Goal: Task Accomplishment & Management: Manage account settings

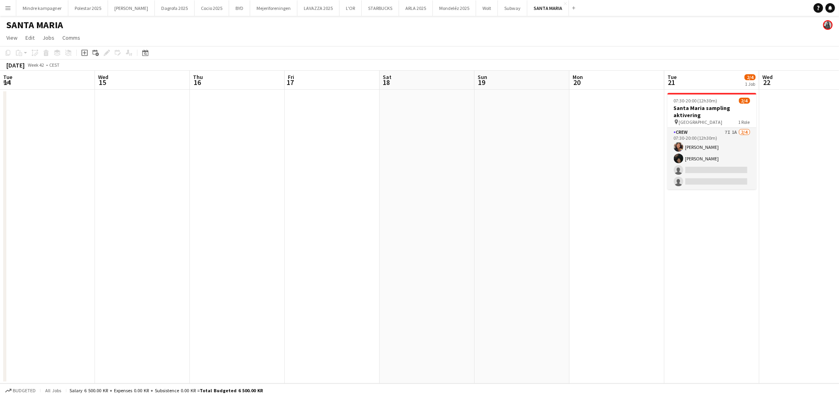
scroll to position [0, 235]
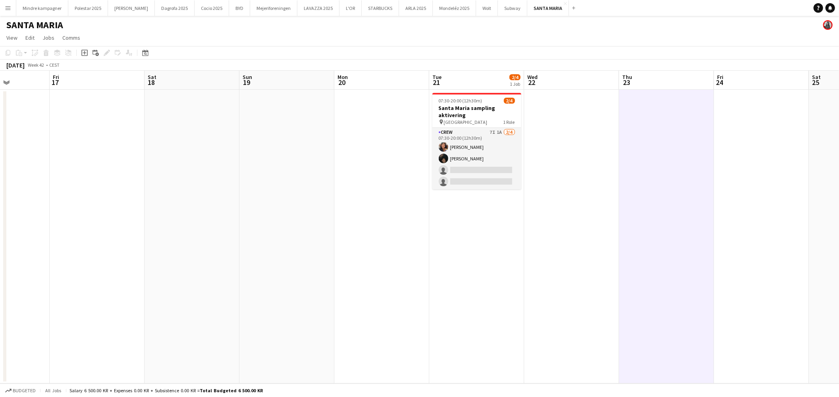
click at [5, 9] on app-icon "Menu" at bounding box center [8, 8] width 6 height 6
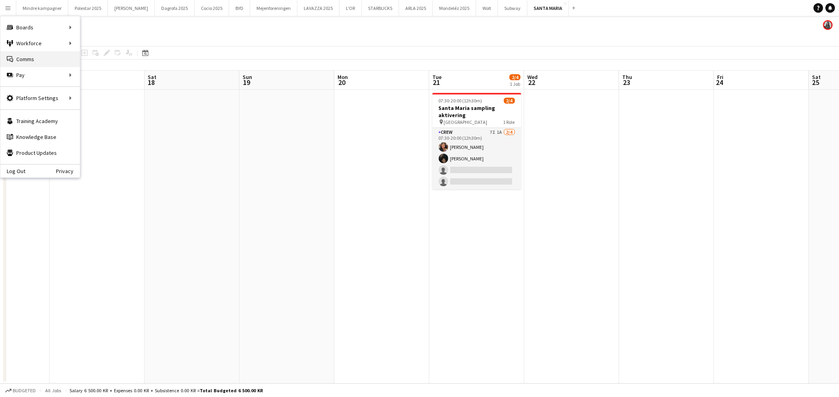
click at [37, 61] on link "Comms Comms" at bounding box center [39, 59] width 79 height 16
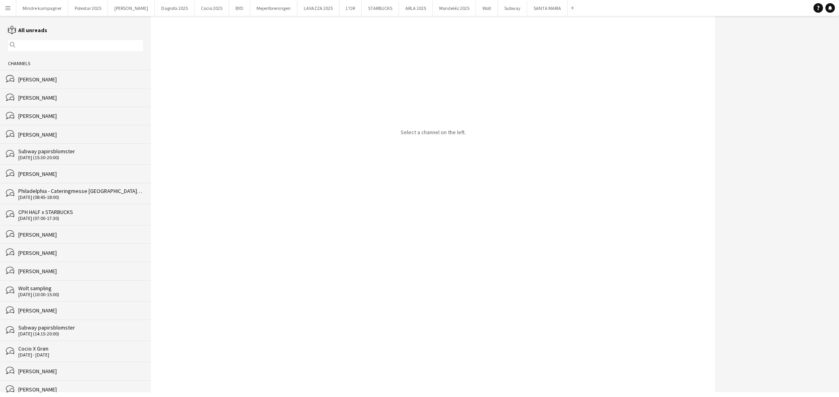
click at [34, 44] on input "text" at bounding box center [78, 45] width 123 height 7
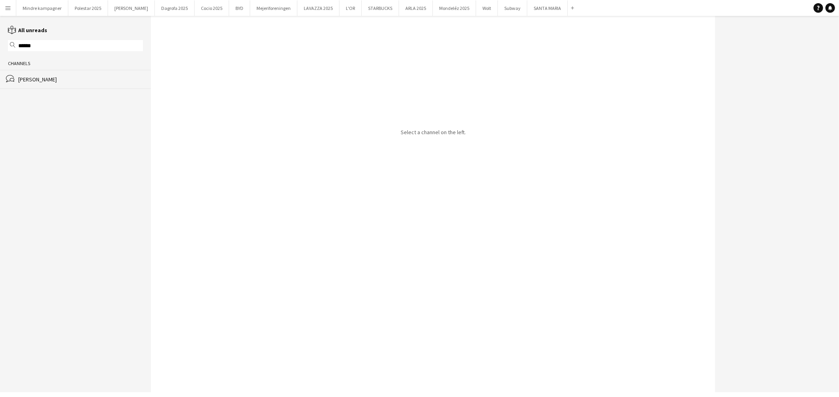
type input "******"
click at [50, 82] on div "[PERSON_NAME]" at bounding box center [80, 79] width 125 height 7
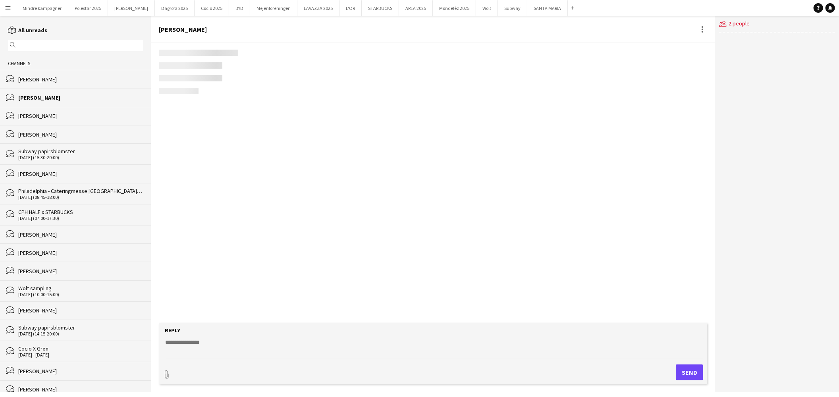
scroll to position [1012, 0]
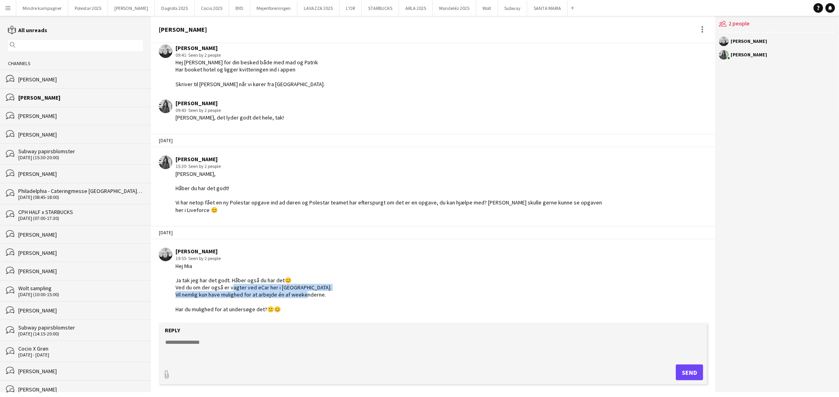
drag, startPoint x: 228, startPoint y: 287, endPoint x: 328, endPoint y: 295, distance: 100.0
click at [328, 295] on div "[PERSON_NAME] 19:55 · Seen by 2 people [PERSON_NAME] Ja tak jeg har det godt. H…" at bounding box center [384, 280] width 451 height 65
copy div "agter ved eCar her i [GEOGRAPHIC_DATA]. Vil nemlig kun have mulighed for at arb…"
click at [336, 278] on div "[PERSON_NAME] 19:55 · Seen by 2 people [PERSON_NAME] Ja tak jeg har det godt. H…" at bounding box center [384, 280] width 451 height 65
click at [219, 346] on textarea at bounding box center [434, 348] width 540 height 21
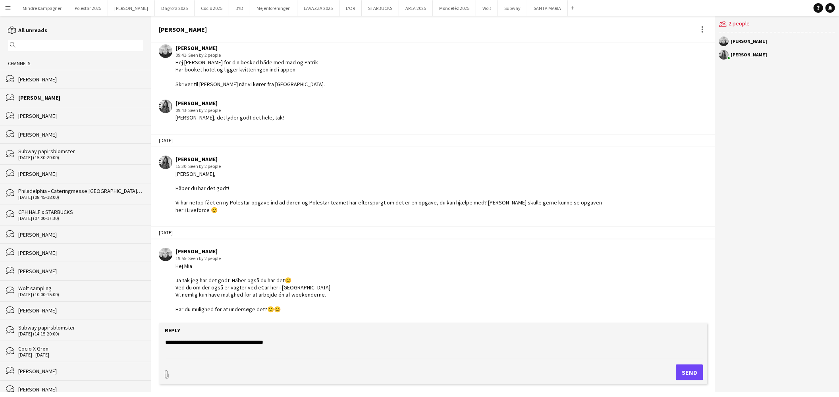
type textarea "**********"
click at [688, 375] on button "Send" at bounding box center [689, 372] width 27 height 16
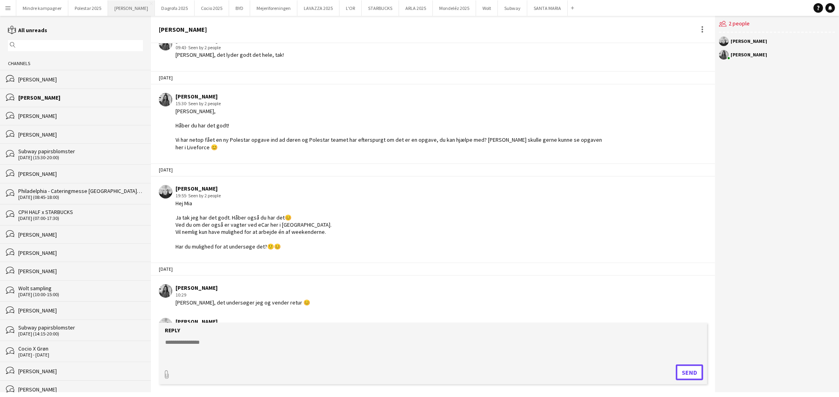
scroll to position [1101, 0]
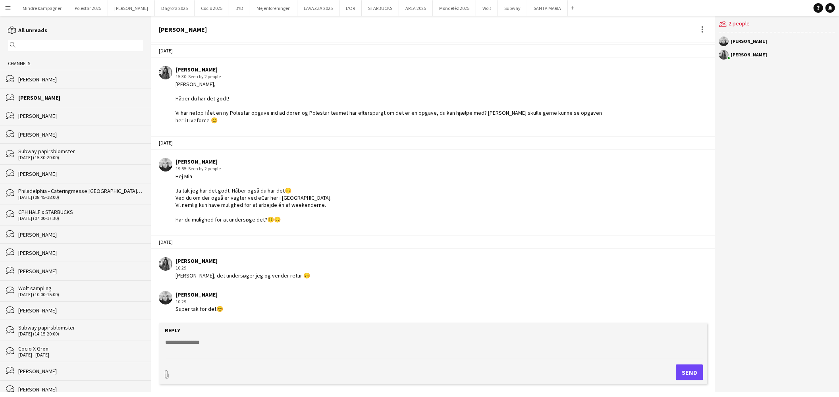
click at [1, 10] on button "Menu" at bounding box center [8, 8] width 16 height 16
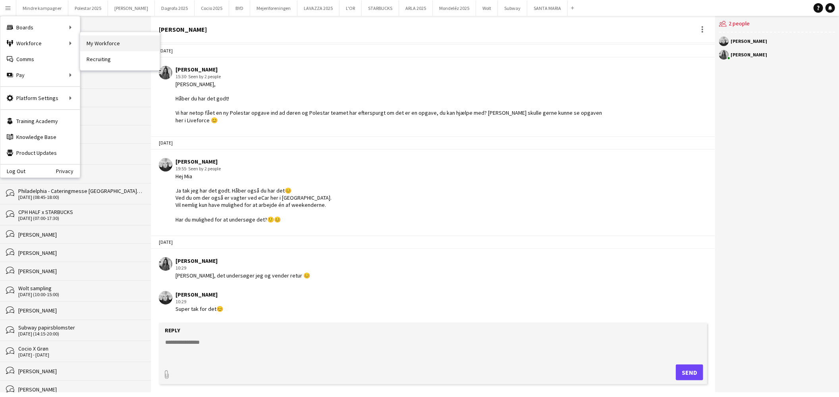
click at [96, 45] on link "My Workforce" at bounding box center [119, 43] width 79 height 16
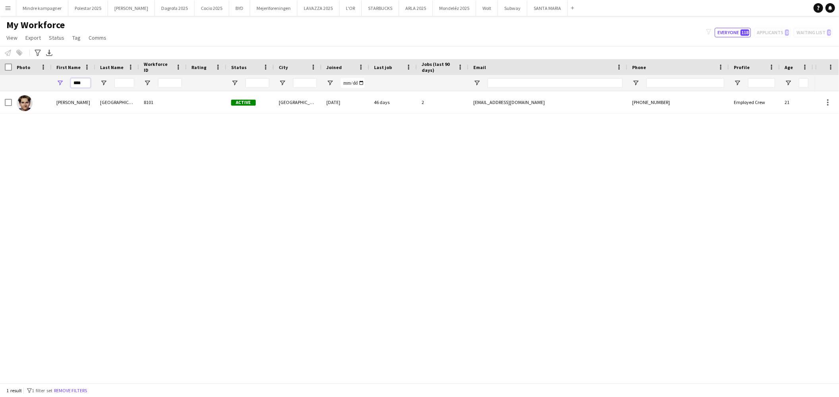
click at [77, 83] on input "****" at bounding box center [81, 83] width 20 height 10
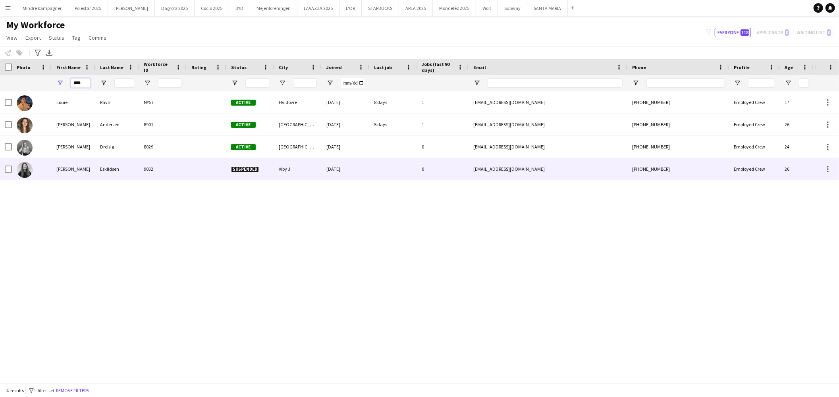
type input "****"
click at [251, 173] on div "Suspended" at bounding box center [250, 169] width 48 height 22
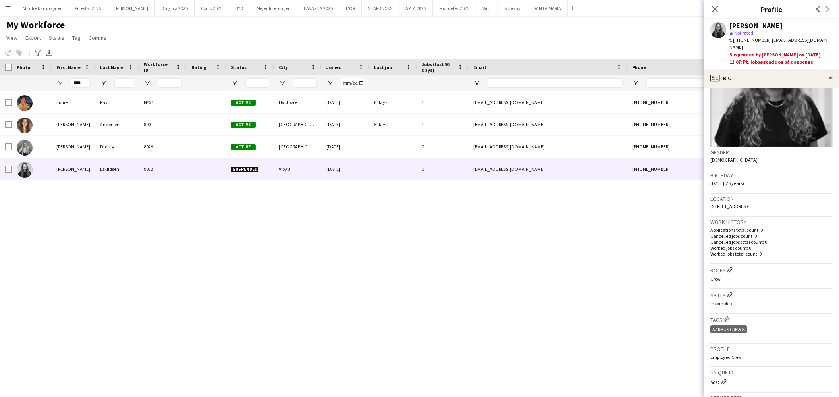
scroll to position [191, 0]
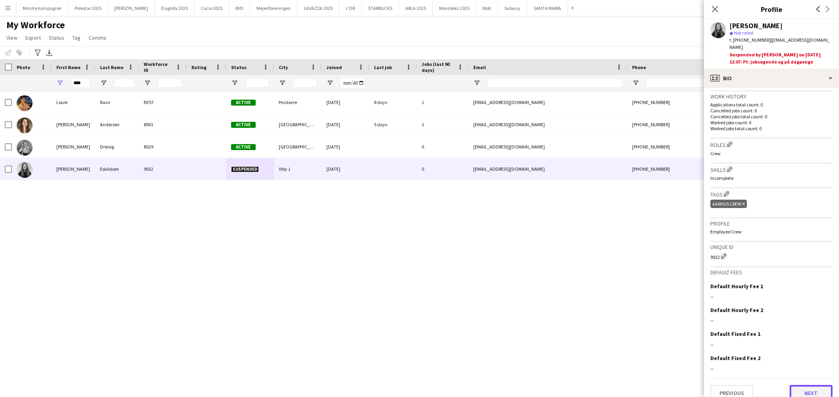
click at [809, 385] on button "Next" at bounding box center [811, 393] width 43 height 16
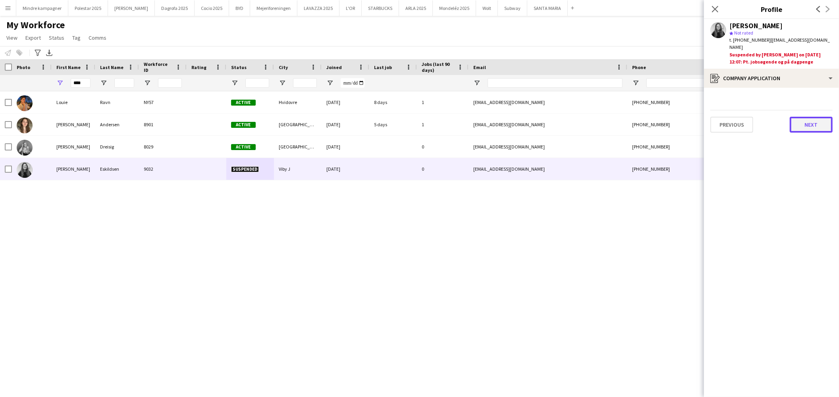
click at [811, 118] on button "Next" at bounding box center [811, 125] width 43 height 16
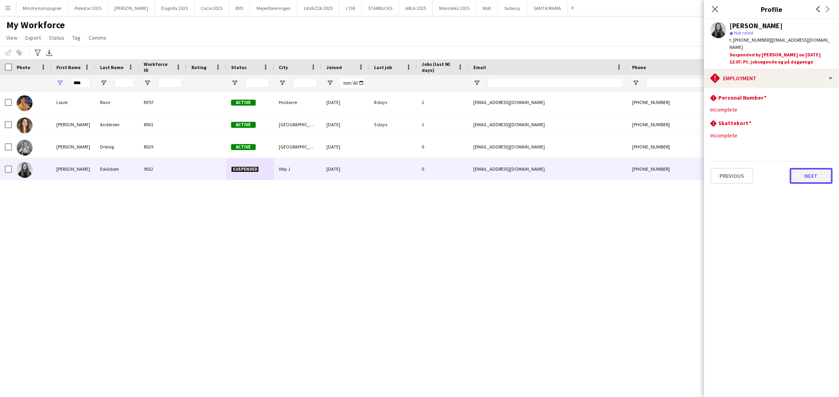
click at [794, 168] on button "Next" at bounding box center [811, 176] width 43 height 16
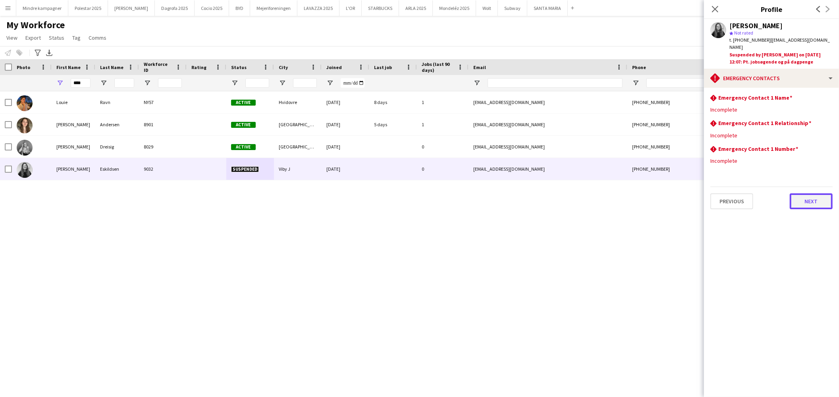
click at [805, 195] on button "Next" at bounding box center [811, 201] width 43 height 16
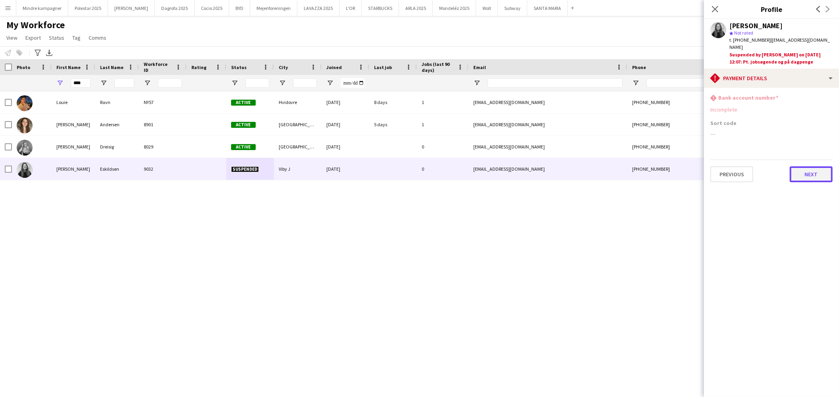
click at [806, 166] on button "Next" at bounding box center [811, 174] width 43 height 16
click at [804, 148] on button "Next" at bounding box center [811, 150] width 43 height 16
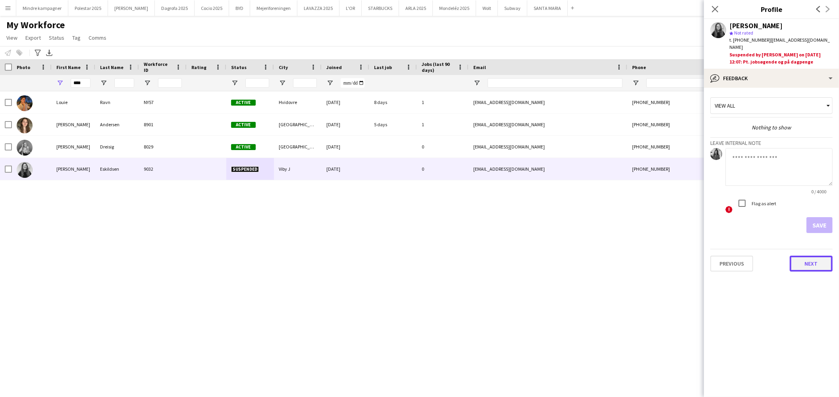
click at [803, 256] on button "Next" at bounding box center [811, 264] width 43 height 16
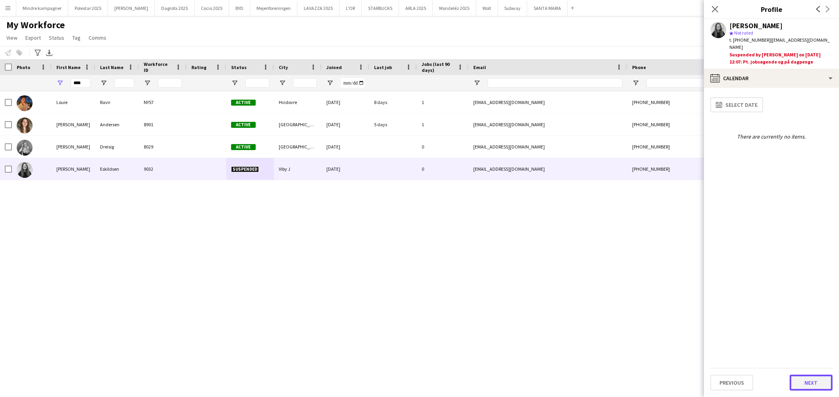
click at [805, 377] on button "Next" at bounding box center [811, 383] width 43 height 16
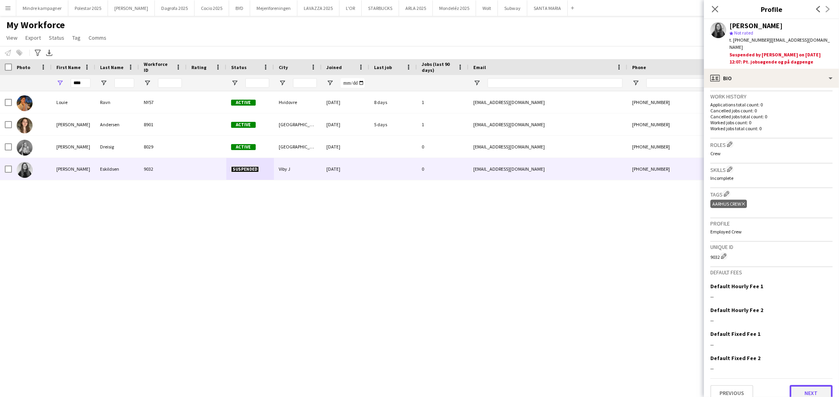
click at [803, 385] on button "Next" at bounding box center [811, 393] width 43 height 16
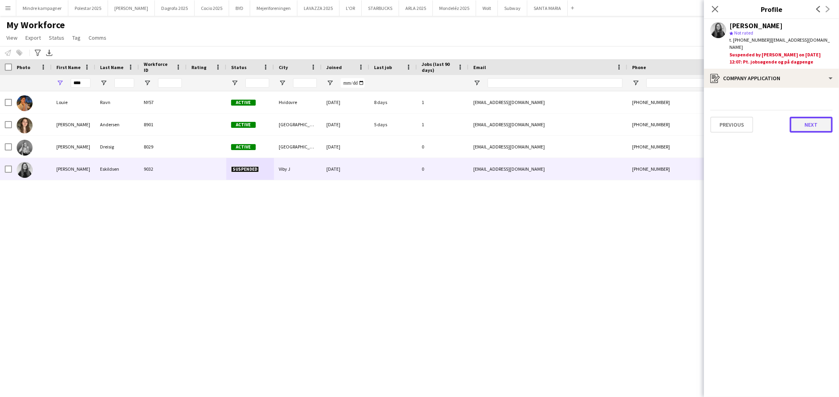
click at [806, 118] on button "Next" at bounding box center [811, 125] width 43 height 16
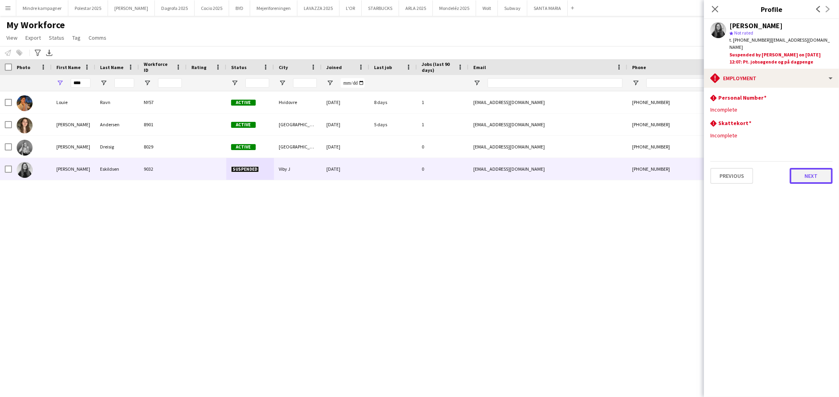
click at [812, 171] on button "Next" at bounding box center [811, 176] width 43 height 16
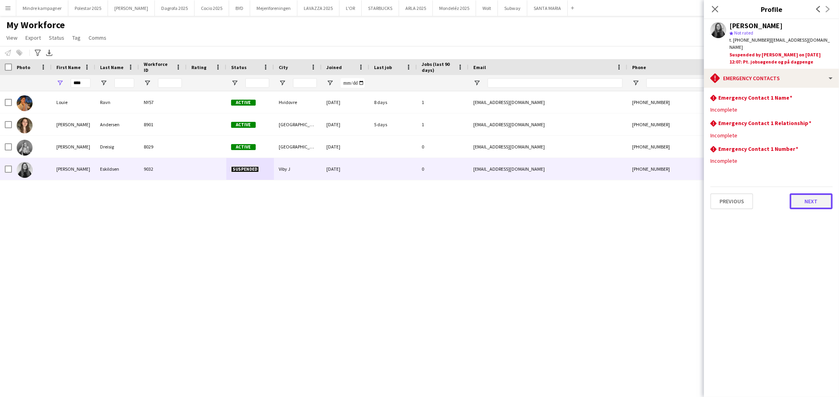
click at [810, 198] on button "Next" at bounding box center [811, 201] width 43 height 16
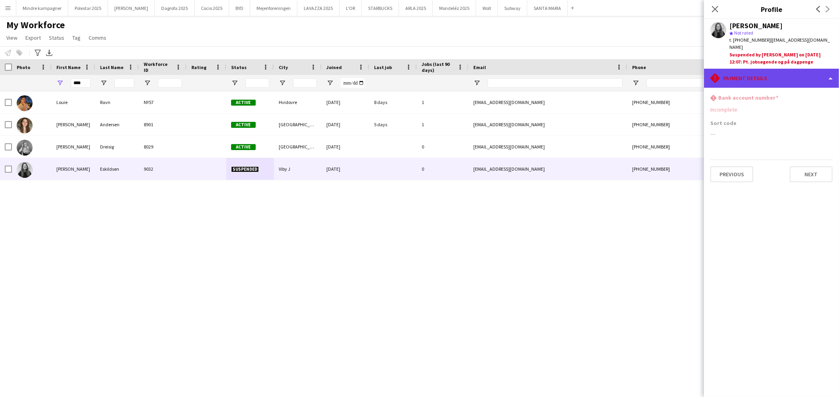
click at [769, 69] on div "rhombus-alert Payment details" at bounding box center [771, 78] width 135 height 19
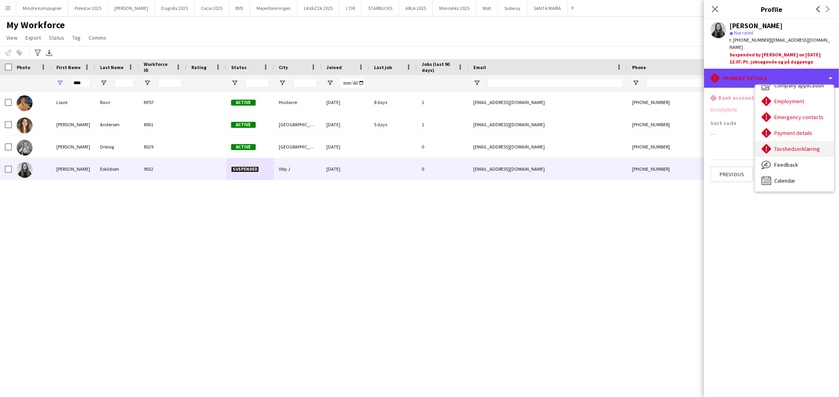
scroll to position [0, 0]
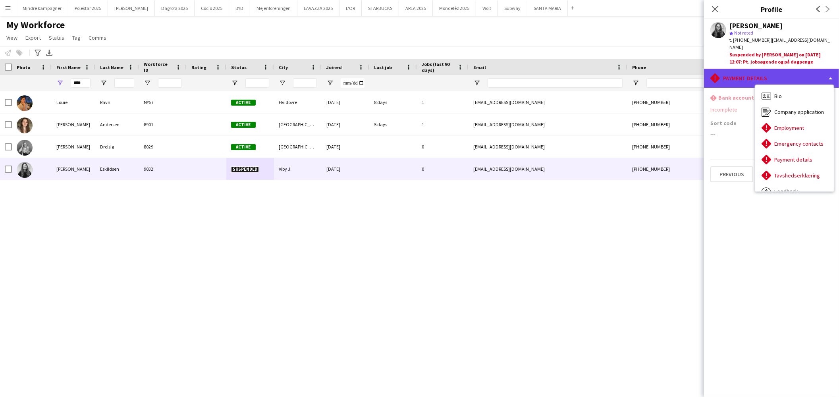
click at [734, 70] on div "rhombus-alert Payment details" at bounding box center [771, 78] width 135 height 19
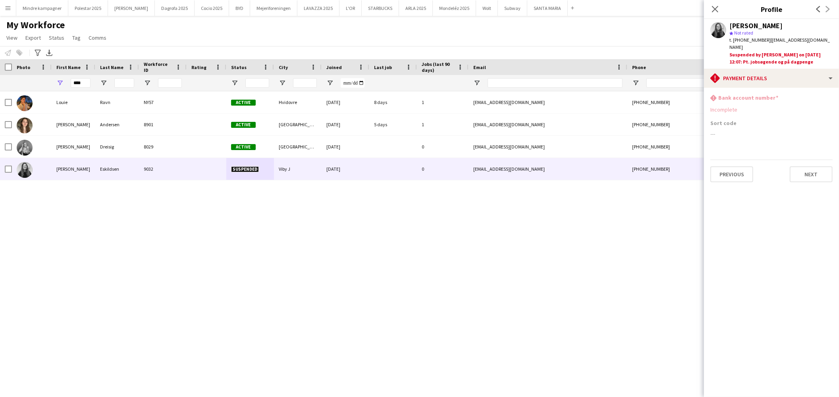
click at [748, 38] on span "t. [PHONE_NUMBER]" at bounding box center [749, 40] width 41 height 6
click at [517, 257] on div "[PERSON_NAME] NY57 Active Hvidovre [DATE] 8 days 1 [EMAIL_ADDRESS][DOMAIN_NAME]…" at bounding box center [407, 233] width 815 height 285
click at [711, 7] on icon "Close pop-in" at bounding box center [715, 9] width 8 height 8
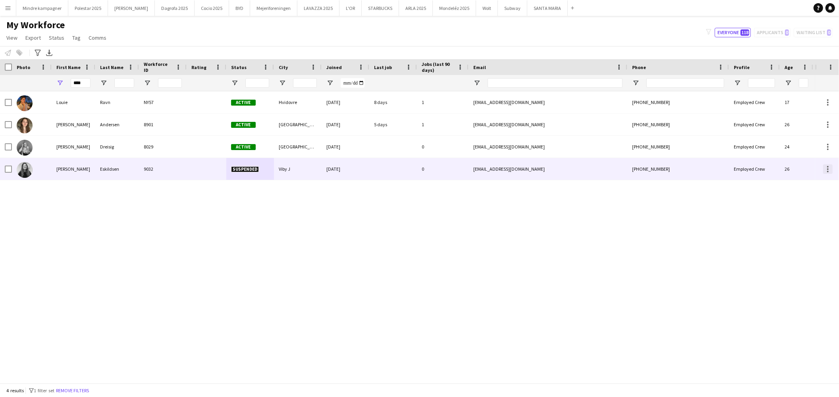
click at [827, 166] on div at bounding box center [828, 167] width 2 height 2
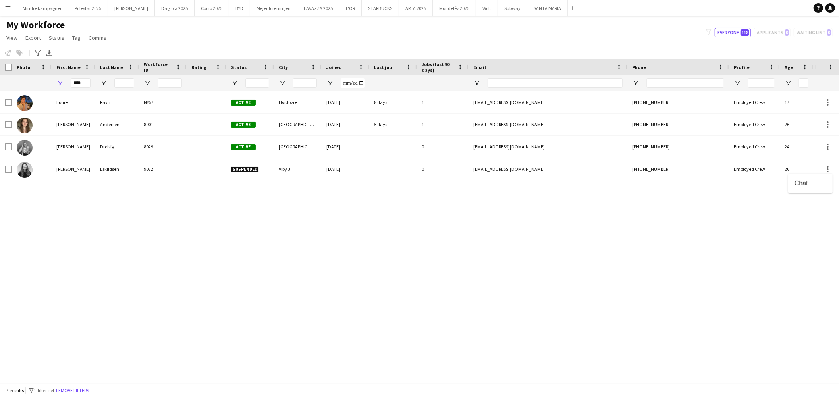
click at [761, 169] on div at bounding box center [419, 198] width 839 height 397
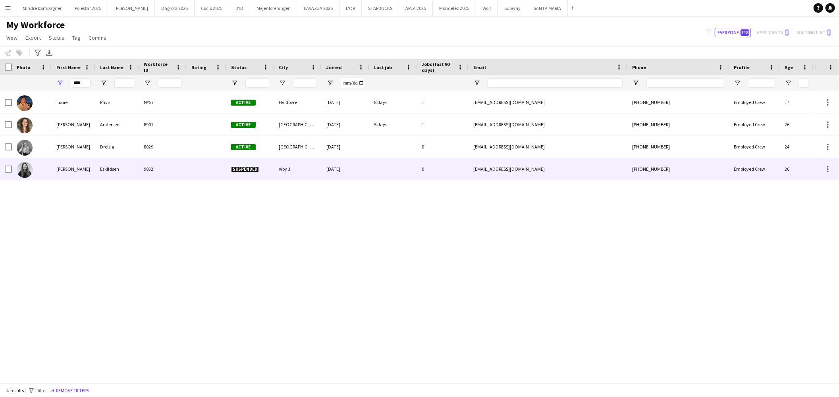
drag, startPoint x: 533, startPoint y: 170, endPoint x: 478, endPoint y: 169, distance: 54.8
click at [478, 169] on div "[EMAIL_ADDRESS][DOMAIN_NAME]" at bounding box center [547, 169] width 159 height 22
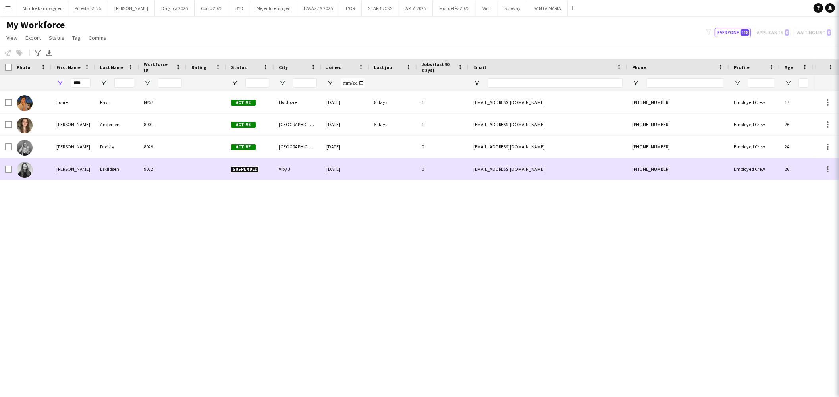
click at [478, 169] on div "[EMAIL_ADDRESS][DOMAIN_NAME]" at bounding box center [547, 169] width 159 height 22
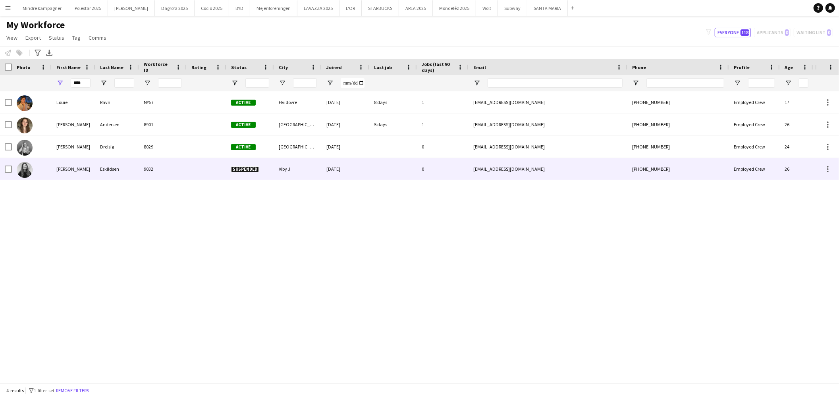
click at [491, 170] on div "[EMAIL_ADDRESS][DOMAIN_NAME]" at bounding box center [547, 169] width 159 height 22
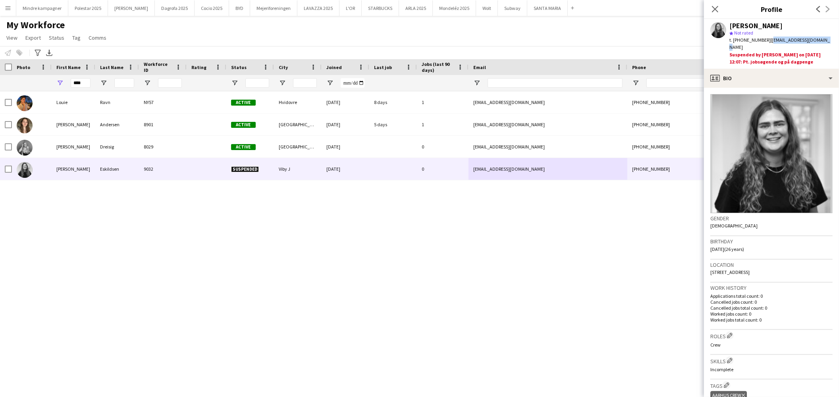
drag, startPoint x: 819, startPoint y: 40, endPoint x: 763, endPoint y: 42, distance: 56.4
click at [763, 42] on div "t. [PHONE_NUMBER] | [EMAIL_ADDRESS][DOMAIN_NAME]" at bounding box center [780, 44] width 103 height 14
copy span "[EMAIL_ADDRESS][DOMAIN_NAME]"
click at [10, 6] on app-icon "Menu" at bounding box center [8, 8] width 6 height 6
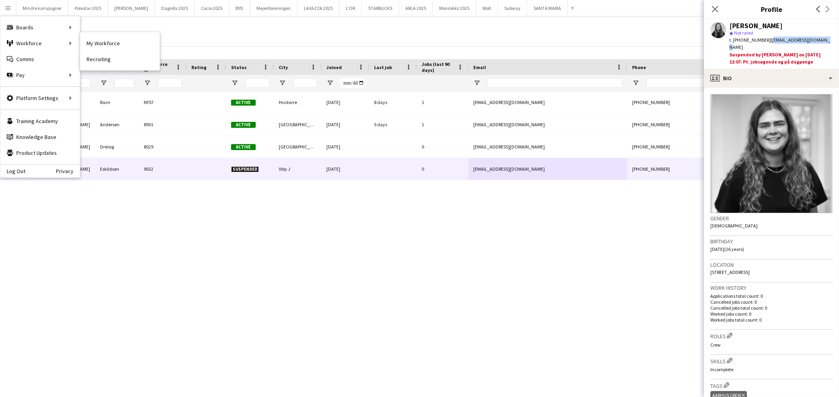
click at [113, 40] on link "My Workforce" at bounding box center [119, 43] width 79 height 16
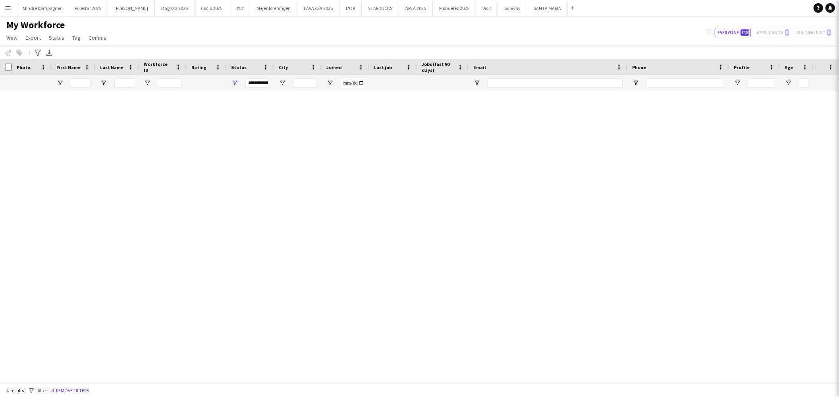
type input "****"
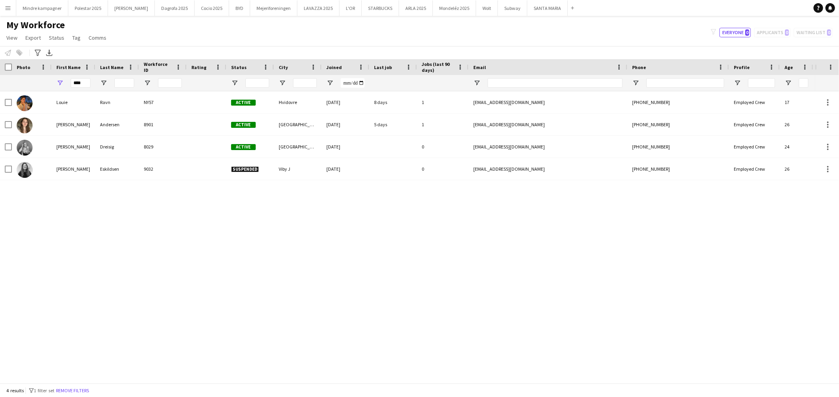
click at [4, 5] on button "Menu" at bounding box center [8, 8] width 16 height 16
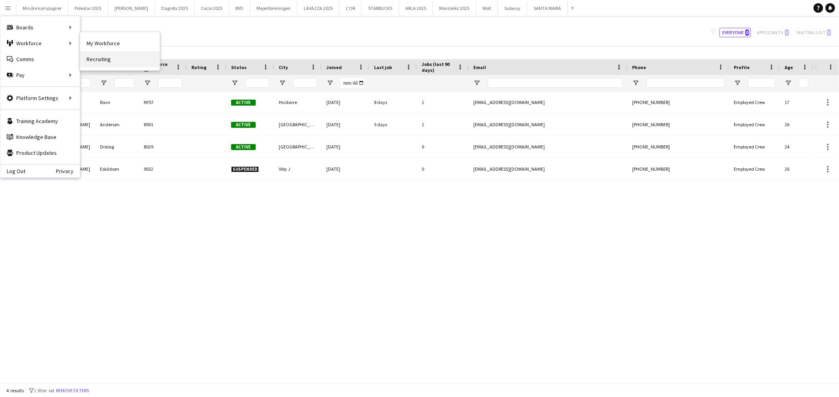
click at [96, 60] on link "Recruiting" at bounding box center [119, 59] width 79 height 16
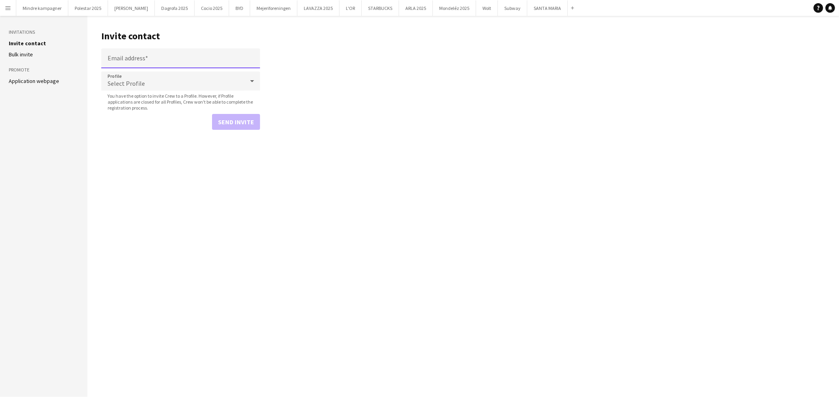
click at [181, 59] on input "Email address" at bounding box center [180, 58] width 159 height 20
paste input "**********"
type input "**********"
click at [133, 80] on span "Select Profile" at bounding box center [126, 83] width 37 height 8
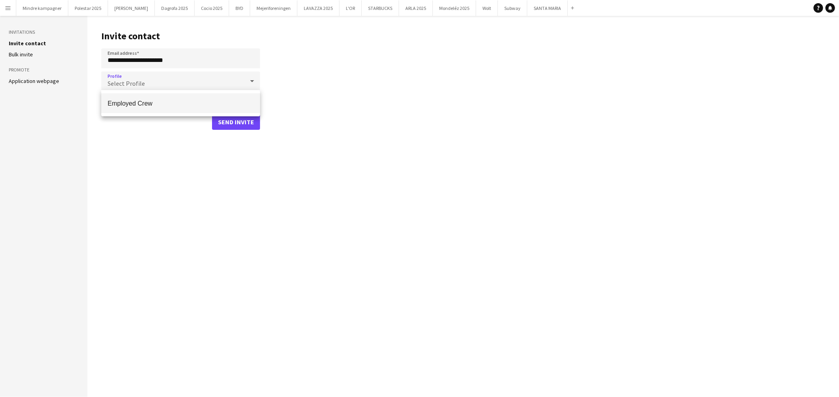
click at [145, 97] on mat-option "Employed Crew" at bounding box center [180, 103] width 159 height 20
click at [243, 125] on button "Send invite" at bounding box center [236, 122] width 48 height 16
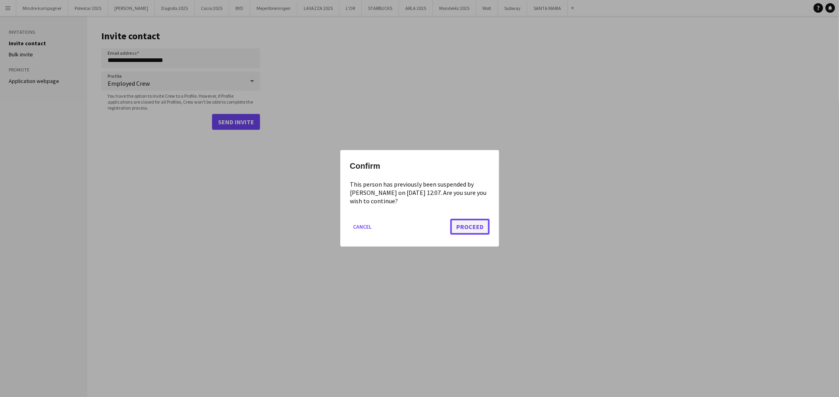
click at [471, 226] on button "Proceed" at bounding box center [469, 227] width 39 height 16
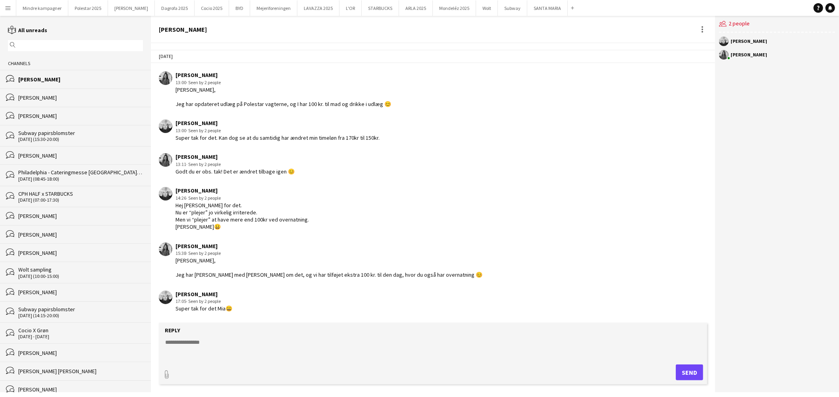
scroll to position [1060, 0]
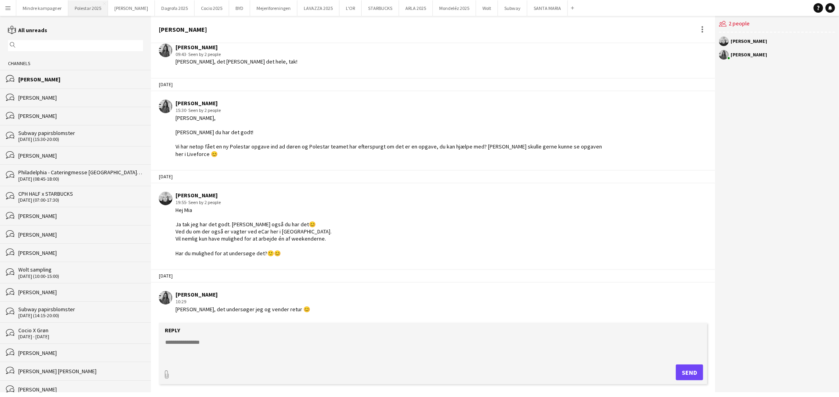
click at [90, 9] on button "Polestar 2025 Close" at bounding box center [88, 7] width 40 height 15
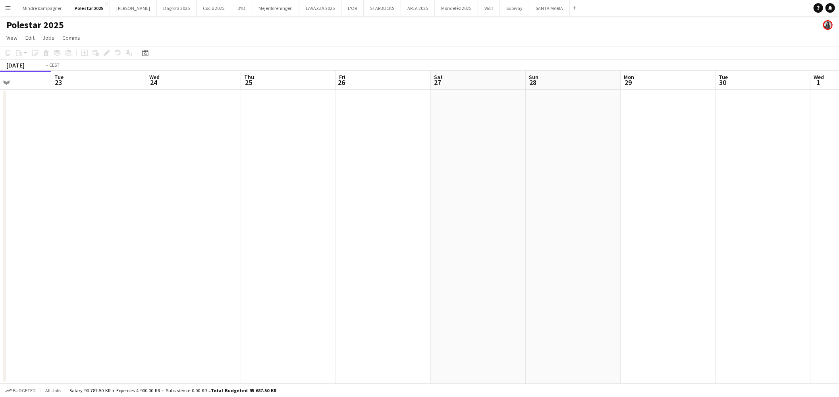
drag, startPoint x: 623, startPoint y: 264, endPoint x: 403, endPoint y: 274, distance: 219.8
click at [405, 274] on app-calendar-viewport "Fri 19 Sat 20 Sun 21 Mon 22 Tue 23 Wed 24 Thu 25 Fri 26 Sat 27 Sun 28 Mon 29 Tu…" at bounding box center [419, 227] width 839 height 313
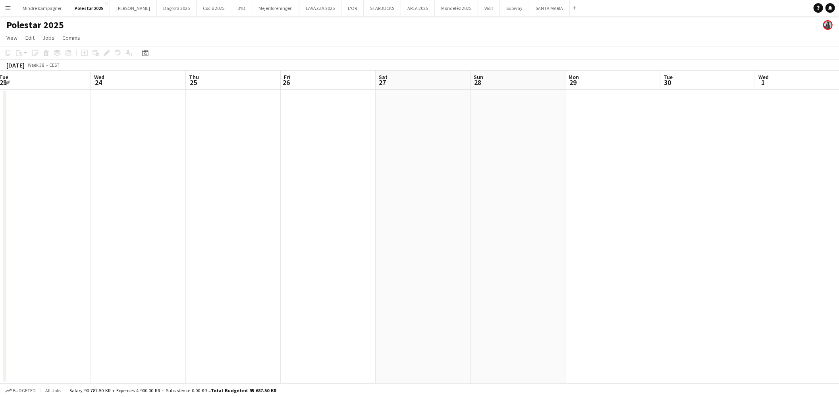
drag, startPoint x: 535, startPoint y: 286, endPoint x: 427, endPoint y: 287, distance: 108.0
click at [430, 286] on app-calendar-viewport "Sun 21 Mon 22 Tue 23 Wed 24 Thu 25 Fri 26 Sat 27 Sun 28 Mon 29 Tue 30 Wed 1 Thu…" at bounding box center [419, 227] width 839 height 313
drag, startPoint x: 639, startPoint y: 276, endPoint x: 309, endPoint y: 276, distance: 330.3
click at [316, 279] on app-calendar-viewport "Tue 23 Wed 24 Thu 25 Fri 26 Sat 27 Sun 28 Mon 29 Tue 30 Wed 1 Thu 2 Fri 3 Sat 4…" at bounding box center [419, 227] width 839 height 313
drag, startPoint x: 602, startPoint y: 276, endPoint x: 305, endPoint y: 277, distance: 297.4
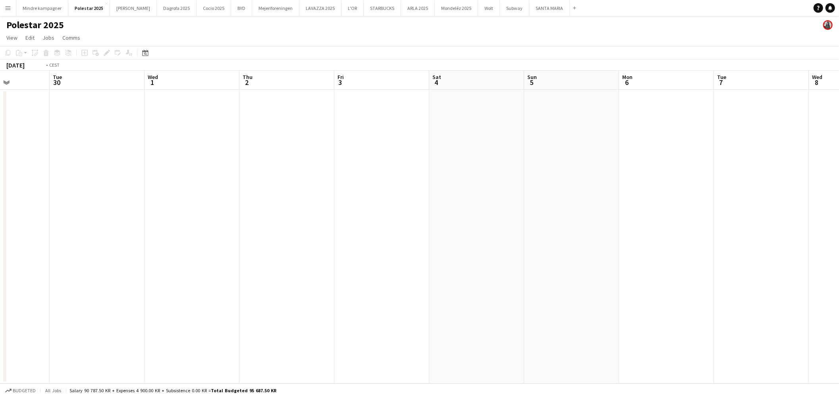
click at [305, 277] on app-calendar-viewport "Fri 26 Sat 27 Sun 28 Mon 29 Tue 30 Wed 1 Thu 2 Fri 3 Sat 4 Sun 5 Mon 6 Tue 7 We…" at bounding box center [419, 227] width 839 height 313
drag, startPoint x: 617, startPoint y: 293, endPoint x: 339, endPoint y: 269, distance: 278.1
click at [235, 272] on app-calendar-viewport "Tue 30 Wed 1 Thu 2 Fri 3 Sat 4 Sun 5 Mon 6 Tue 7 Wed 8 Thu 9 Fri 10 Sat 11 Sun …" at bounding box center [419, 227] width 839 height 313
drag, startPoint x: 477, startPoint y: 282, endPoint x: 276, endPoint y: 277, distance: 200.9
click at [276, 277] on app-calendar-viewport "Sat 4 Sun 5 Mon 6 Tue 7 Wed 8 Thu 9 Fri 10 Sat 11 Sun 12 Mon 13 Tue 14 Wed 15 T…" at bounding box center [419, 227] width 839 height 313
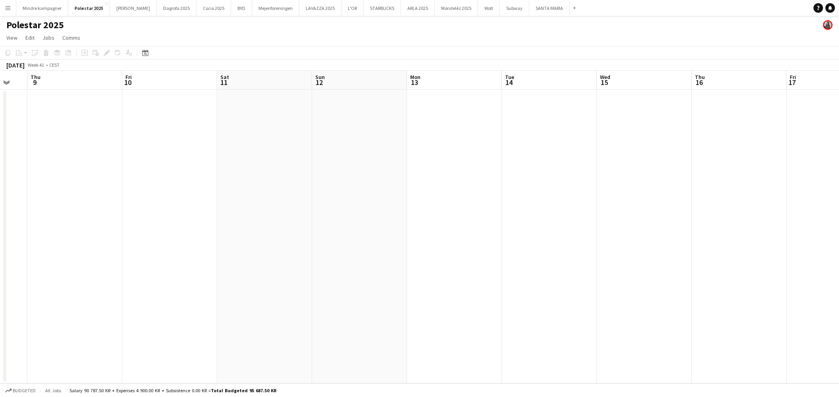
drag, startPoint x: 648, startPoint y: 272, endPoint x: 415, endPoint y: 273, distance: 233.1
click at [301, 276] on app-calendar-viewport "Mon 6 Tue 7 Wed 8 Thu 9 Fri 10 Sat 11 Sun 12 Mon 13 Tue 14 Wed 15 Thu 16 Fri 17…" at bounding box center [419, 227] width 839 height 313
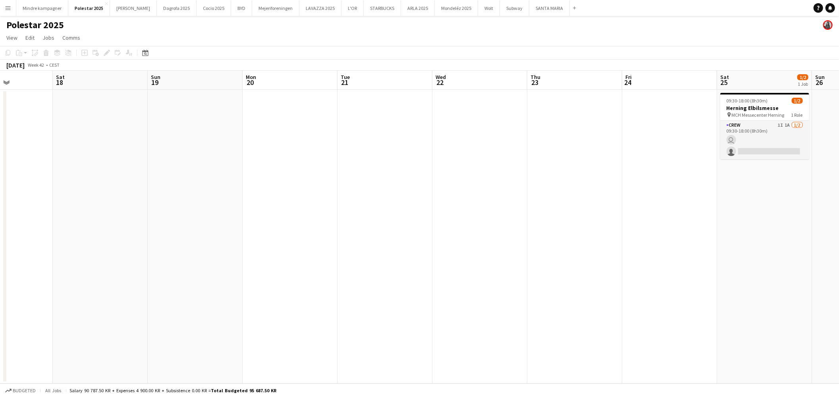
drag, startPoint x: 402, startPoint y: 285, endPoint x: 315, endPoint y: 270, distance: 87.9
click at [264, 271] on app-calendar-viewport "Tue 14 Wed 15 Thu 16 Fri 17 Sat 18 Sun 19 Mon 20 Tue 21 Wed 22 Thu 23 Fri 24 Sa…" at bounding box center [419, 227] width 839 height 313
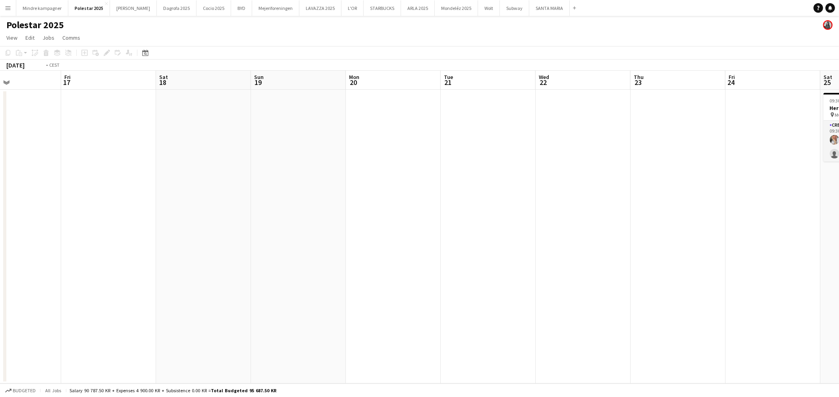
scroll to position [0, 289]
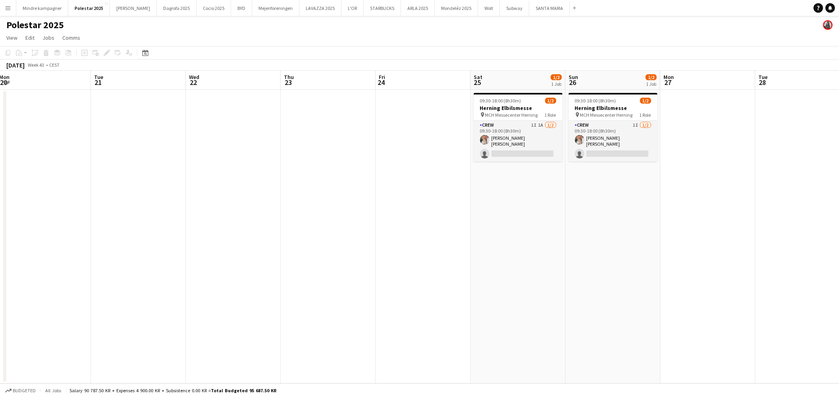
drag, startPoint x: 717, startPoint y: 298, endPoint x: 418, endPoint y: 292, distance: 298.6
click at [418, 292] on app-calendar-viewport "Fri 17 Sat 18 Sun 19 Mon 20 Tue 21 Wed 22 Thu 23 Fri 24 Sat 25 1/2 1 Job Sun 26…" at bounding box center [419, 227] width 839 height 313
click at [529, 8] on button "SANTA MARIA Close" at bounding box center [549, 7] width 40 height 15
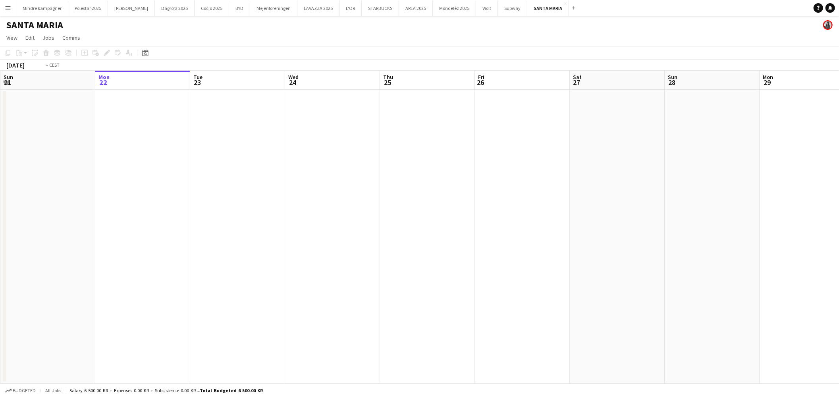
drag, startPoint x: 488, startPoint y: 208, endPoint x: 450, endPoint y: 219, distance: 40.1
click at [354, 219] on app-calendar-viewport "Fri 19 Sat 20 Sun 21 Mon 22 Tue 23 Wed 24 Thu 25 Fri 26 Sat 27 Sun 28 Mon 29 Tu…" at bounding box center [419, 227] width 839 height 313
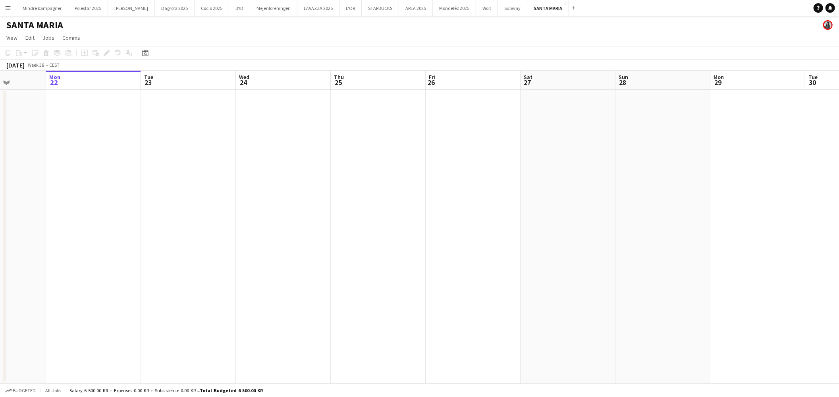
drag, startPoint x: 306, startPoint y: 239, endPoint x: 219, endPoint y: 244, distance: 87.5
click at [221, 244] on app-calendar-viewport "Fri 19 Sat 20 Sun 21 Mon 22 Tue 23 Wed 24 Thu 25 Fri 26 Sat 27 Sun 28 Mon 29 Tu…" at bounding box center [419, 227] width 839 height 313
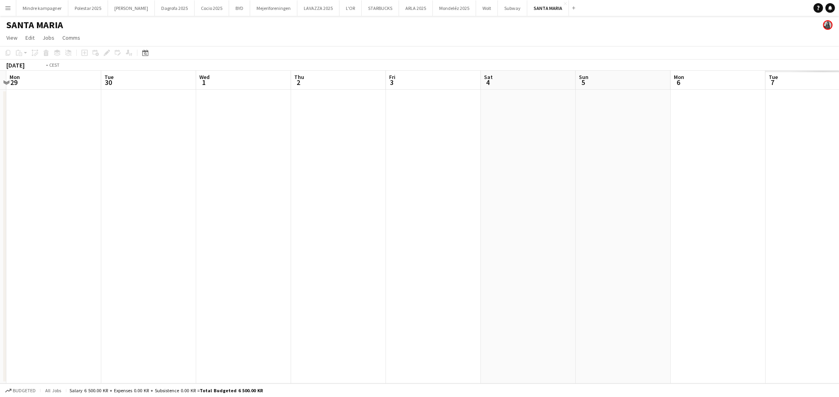
drag, startPoint x: 376, startPoint y: 238, endPoint x: 336, endPoint y: 246, distance: 40.9
click at [106, 258] on app-calendar-viewport "Fri 26 Sat 27 Sun 28 Mon 29 Tue 30 Wed 1 Thu 2 Fri 3 Sat 4 Sun 5 Mon 6 Tue 7 We…" at bounding box center [419, 227] width 839 height 313
drag, startPoint x: 382, startPoint y: 247, endPoint x: 480, endPoint y: 243, distance: 99.0
click at [323, 256] on app-calendar-viewport "Mon 29 Tue 30 Wed 1 Thu 2 Fri 3 Sat 4 Sun 5 Mon 6 Tue 7 Wed 8 Thu 9 Fri 10 Sat …" at bounding box center [419, 227] width 839 height 313
drag, startPoint x: 389, startPoint y: 251, endPoint x: 241, endPoint y: 260, distance: 148.7
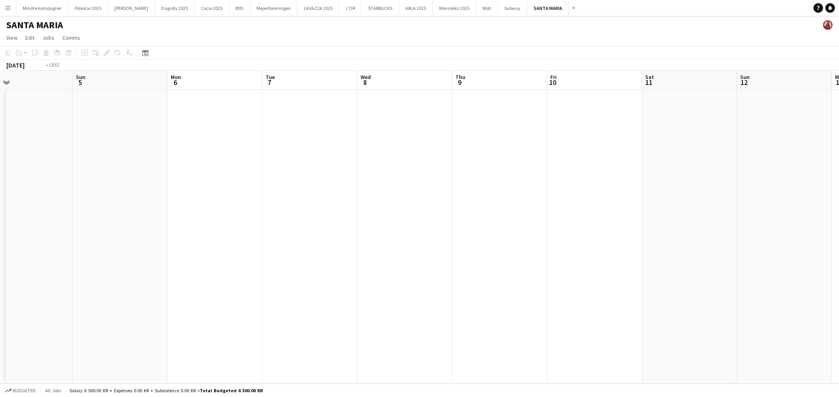
click at [241, 260] on app-calendar-viewport "Wed 1 Thu 2 Fri 3 Sat 4 Sun 5 Mon 6 Tue 7 Wed 8 Thu 9 Fri 10 Sat 11 Sun 12 Mon …" at bounding box center [419, 227] width 839 height 313
drag, startPoint x: 322, startPoint y: 252, endPoint x: 307, endPoint y: 245, distance: 16.2
click at [246, 258] on app-calendar-viewport "Tue 7 Wed 8 Thu 9 Fri 10 Sat 11 Sun 12 Mon 13 Tue 14 Wed 15 Thu 16 Fri 17 Sat 1…" at bounding box center [419, 227] width 839 height 313
drag, startPoint x: 463, startPoint y: 248, endPoint x: 197, endPoint y: 249, distance: 266.0
click at [196, 253] on app-calendar-viewport "Wed 8 Thu 9 Fri 10 Sat 11 Sun 12 Mon 13 Tue 14 Wed 15 Thu 16 Fri 17 Sat 18 Sun …" at bounding box center [419, 227] width 839 height 313
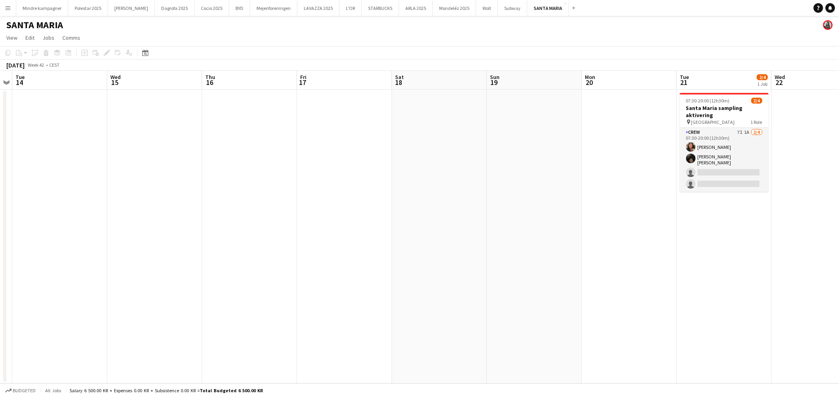
drag, startPoint x: 494, startPoint y: 235, endPoint x: 368, endPoint y: 227, distance: 126.1
click at [302, 256] on app-calendar-viewport "Sat 11 Sun 12 Mon 13 Tue 14 Wed 15 Thu 16 Fri 17 Sat 18 Sun 19 Mon 20 Tue 21 2/…" at bounding box center [419, 227] width 839 height 313
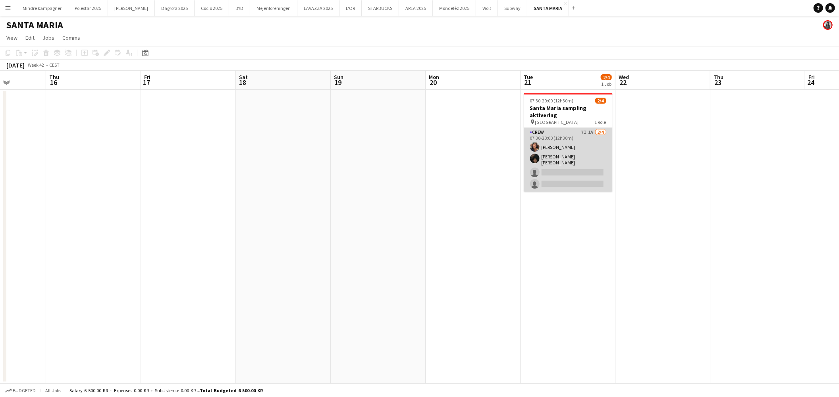
click at [584, 152] on app-card-role "Crew 7I 1A 2/4 07:30-20:00 (12h30m) Nellie Emilie Stegmann Noah Carl Stegmann s…" at bounding box center [568, 160] width 89 height 64
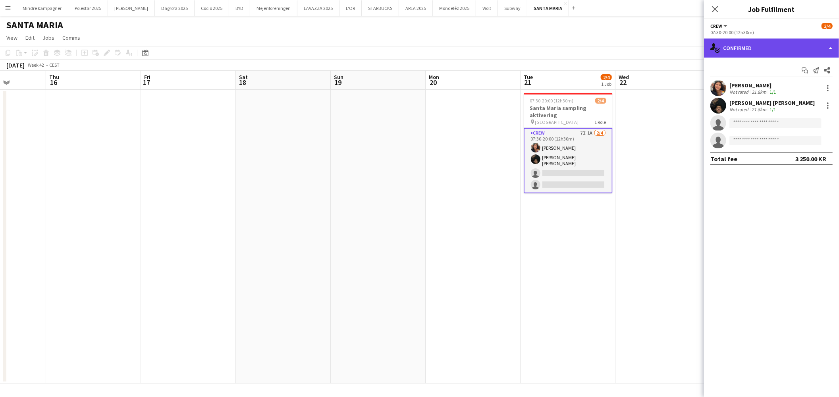
click at [751, 52] on div "single-neutral-actions-check-2 Confirmed" at bounding box center [771, 48] width 135 height 19
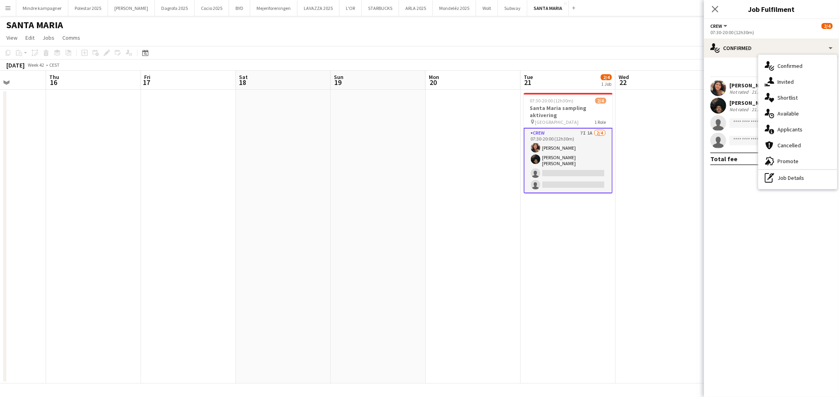
click at [797, 161] on span "Promote" at bounding box center [787, 161] width 21 height 7
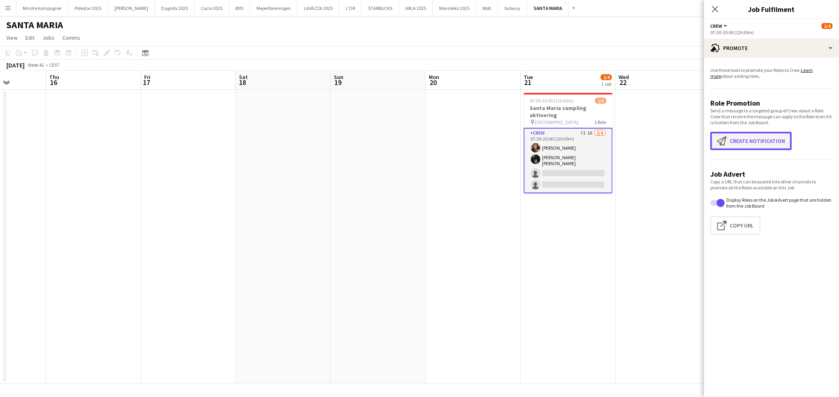
click at [754, 145] on button "Create notification Create notification" at bounding box center [750, 141] width 81 height 18
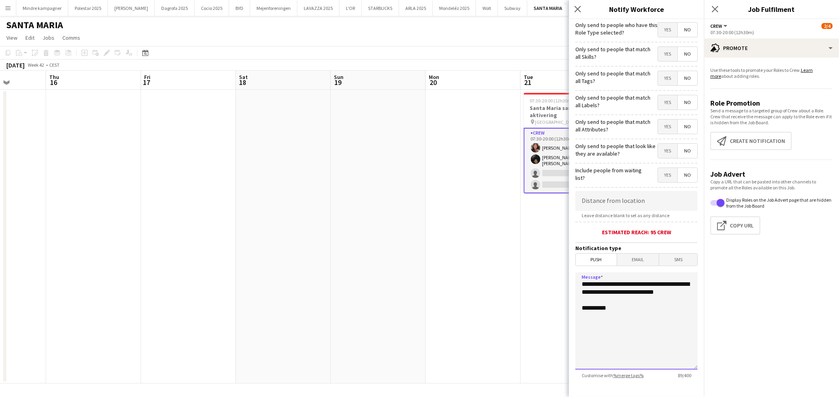
drag, startPoint x: 638, startPoint y: 302, endPoint x: 530, endPoint y: 278, distance: 110.9
click at [530, 278] on body "Menu Boards Boards Boards All jobs Status Workforce Workforce My Workforce Recr…" at bounding box center [419, 198] width 839 height 397
type textarea "**********"
click at [667, 83] on span "Yes" at bounding box center [667, 78] width 19 height 14
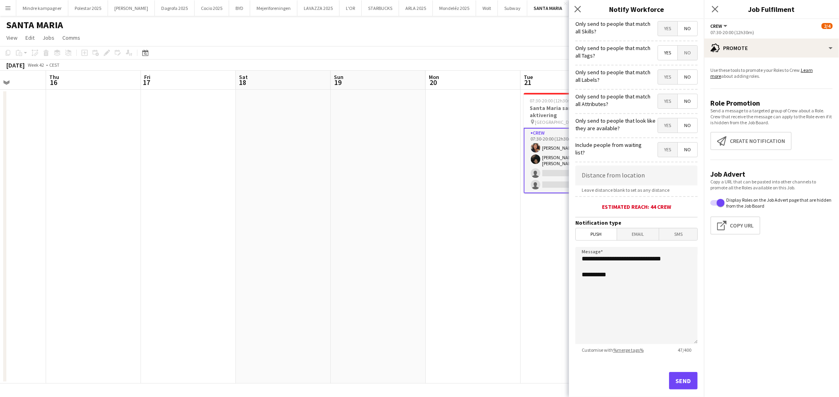
scroll to position [39, 0]
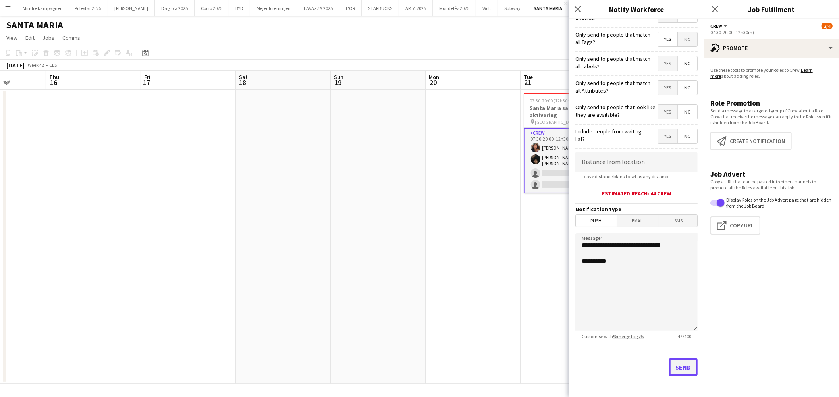
click at [682, 368] on button "Send" at bounding box center [683, 367] width 29 height 17
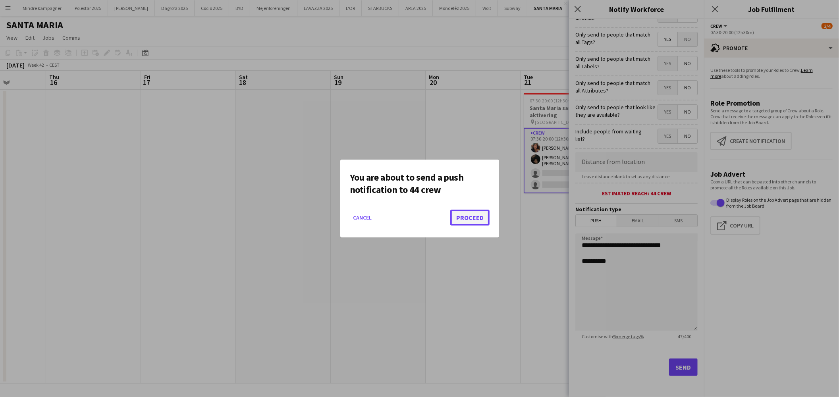
click at [468, 214] on button "Proceed" at bounding box center [469, 218] width 39 height 16
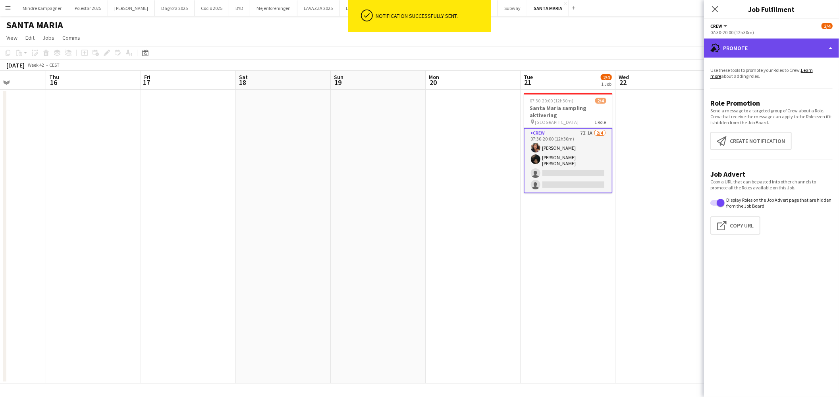
click at [765, 53] on div "advertising-megaphone Promote" at bounding box center [771, 48] width 135 height 19
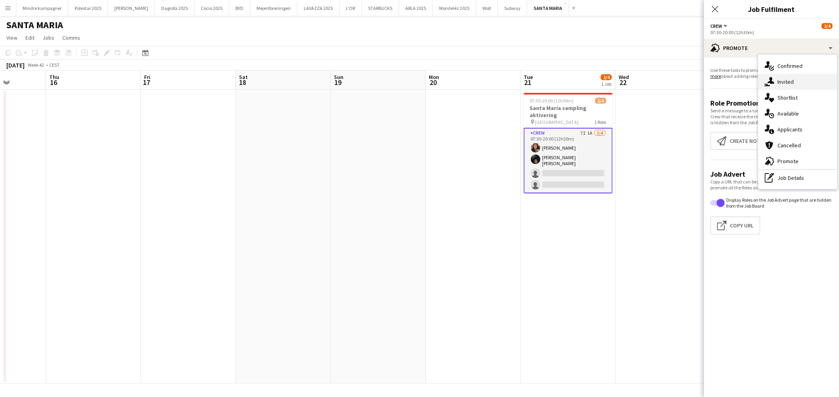
click at [799, 78] on div "single-neutral-actions-share-1 Invited" at bounding box center [797, 82] width 79 height 16
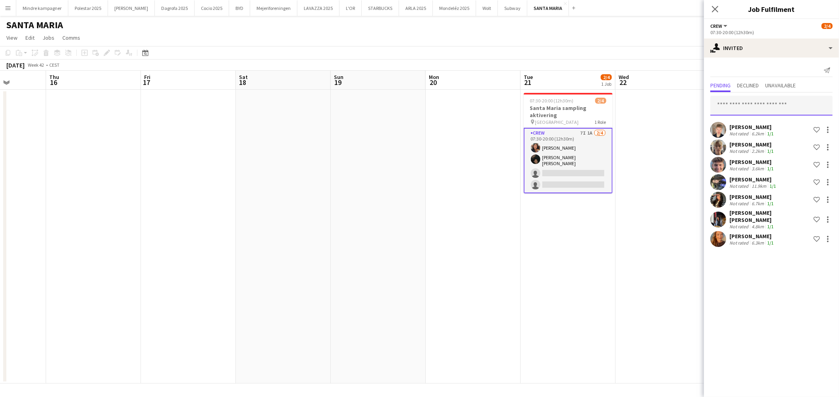
click at [756, 108] on input "text" at bounding box center [771, 106] width 122 height 20
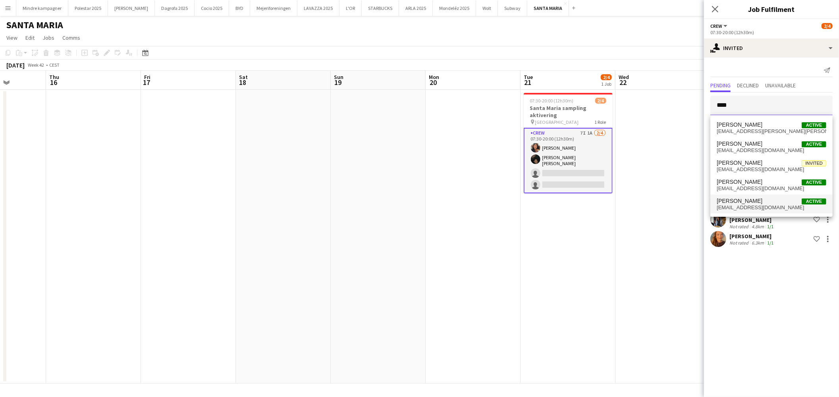
type input "****"
click at [737, 208] on span "[EMAIL_ADDRESS][DOMAIN_NAME]" at bounding box center [772, 207] width 110 height 6
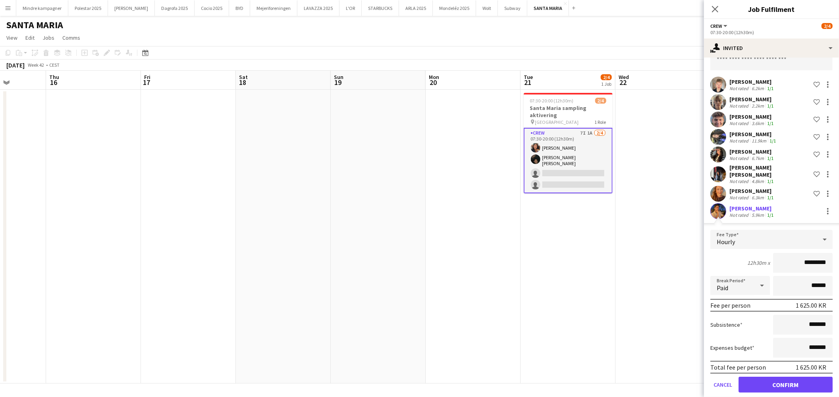
scroll to position [48, 0]
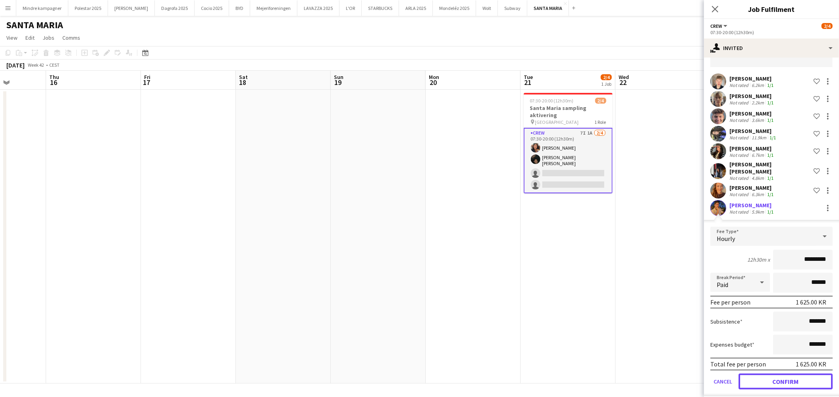
click at [804, 376] on button "Confirm" at bounding box center [785, 382] width 94 height 16
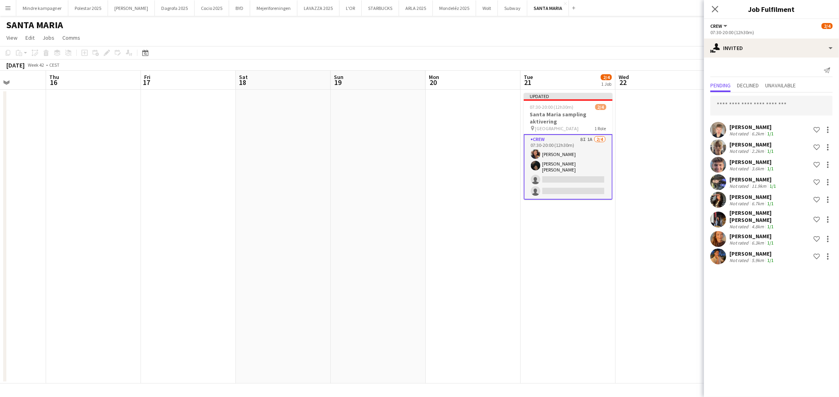
scroll to position [0, 0]
click at [760, 107] on input "text" at bounding box center [771, 106] width 122 height 20
type input "*****"
click at [761, 134] on mat-option "Anika Hedegaard Active anikahedegaard@gmail.com" at bounding box center [771, 127] width 122 height 19
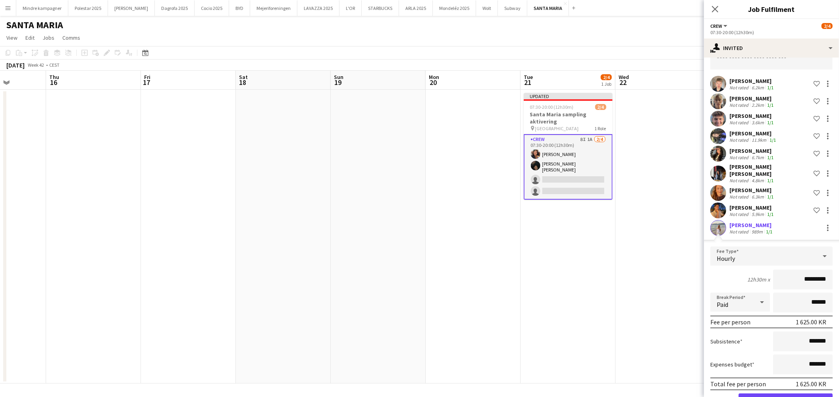
scroll to position [66, 0]
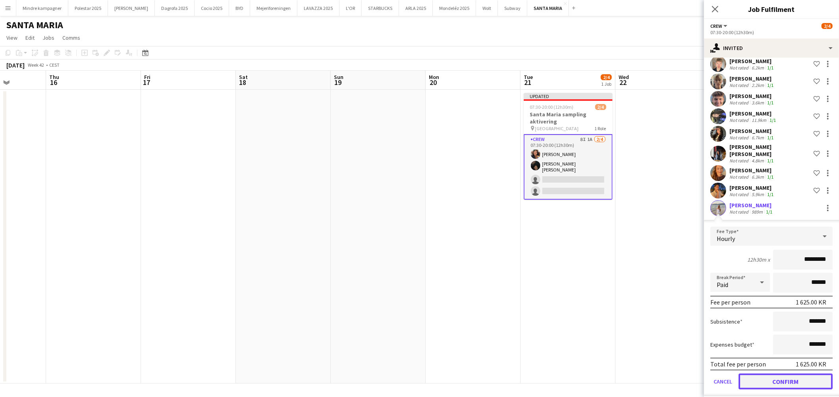
click at [795, 376] on button "Confirm" at bounding box center [785, 382] width 94 height 16
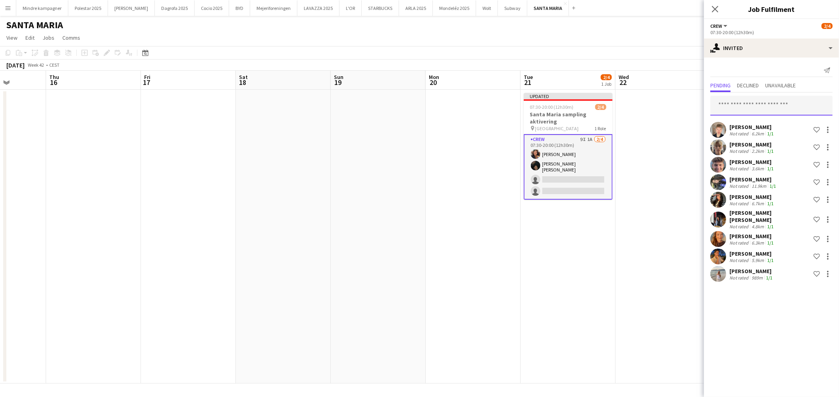
click at [772, 98] on input "text" at bounding box center [771, 106] width 122 height 20
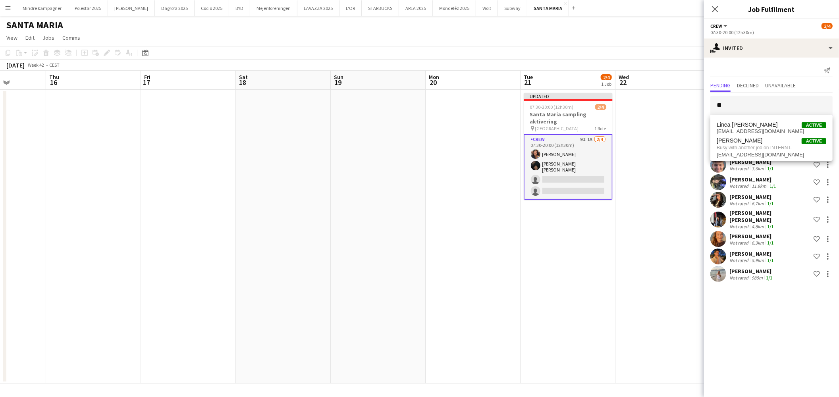
type input "*"
type input "*****"
click at [766, 127] on span "Emine Timmig Active" at bounding box center [772, 124] width 110 height 7
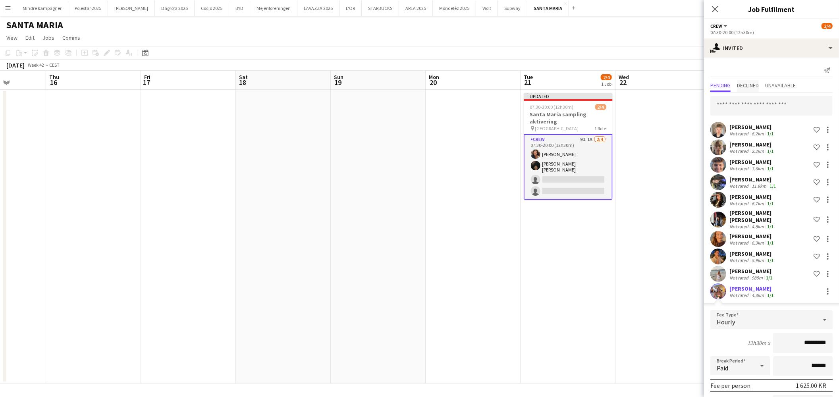
click at [753, 83] on span "Declined" at bounding box center [748, 86] width 22 height 6
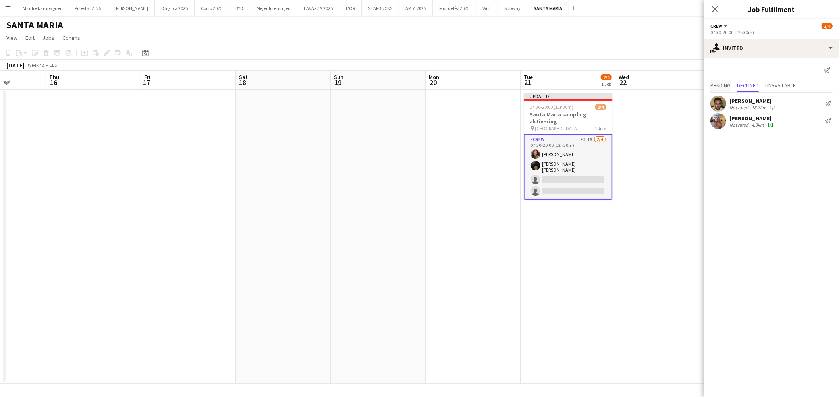
click at [724, 84] on span "Pending" at bounding box center [720, 86] width 20 height 6
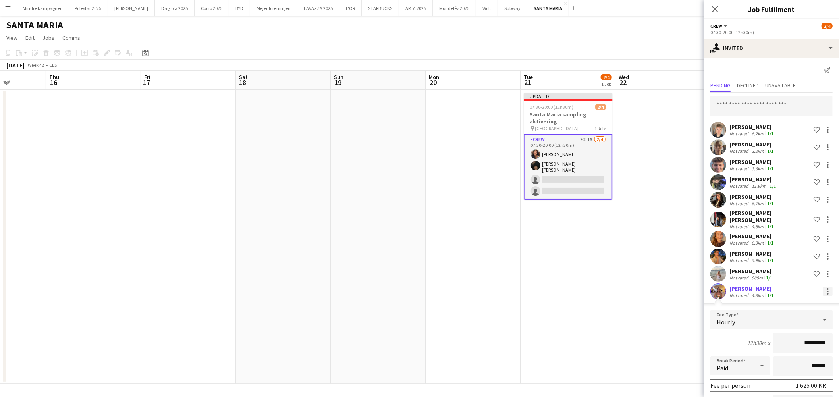
click at [823, 287] on div at bounding box center [828, 292] width 10 height 10
click at [781, 362] on span "Cancel invitation" at bounding box center [796, 358] width 46 height 7
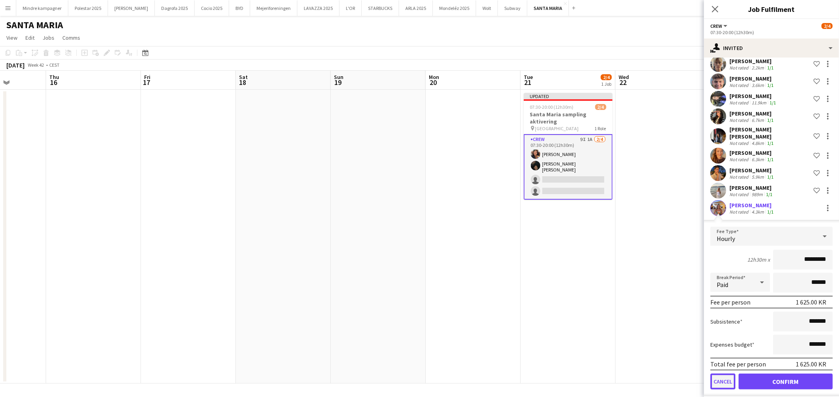
click at [713, 374] on button "Cancel" at bounding box center [722, 382] width 25 height 16
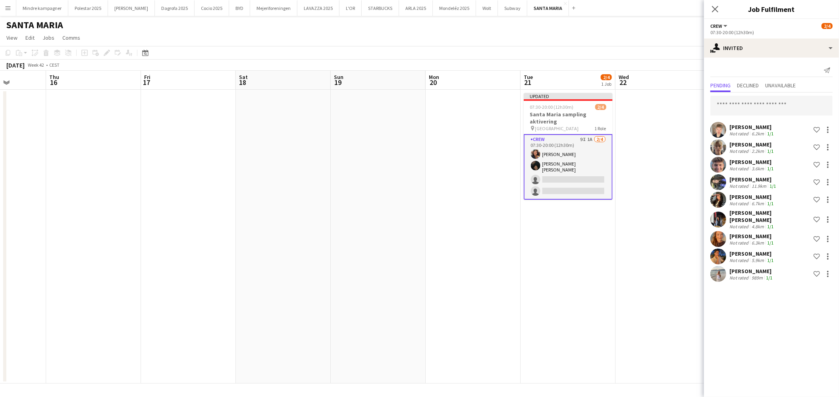
scroll to position [0, 0]
click at [594, 315] on app-date-cell "Updated 07:30-20:00 (12h30m) 2/4 Santa Maria sampling aktivering pin Hovedbaneg…" at bounding box center [567, 237] width 95 height 294
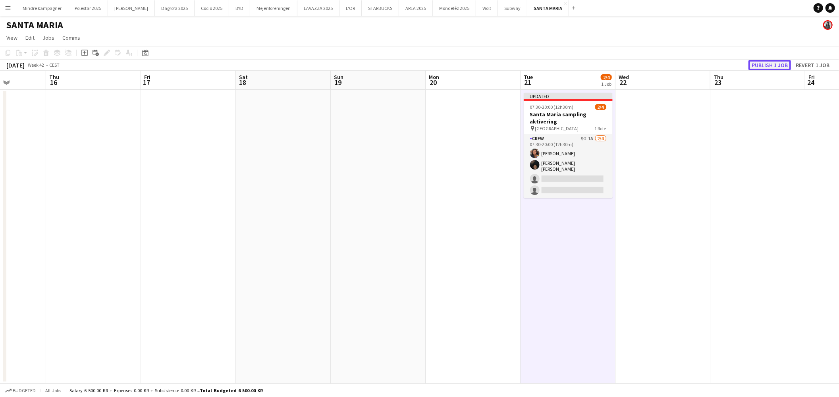
click at [772, 66] on button "Publish 1 job" at bounding box center [769, 65] width 42 height 10
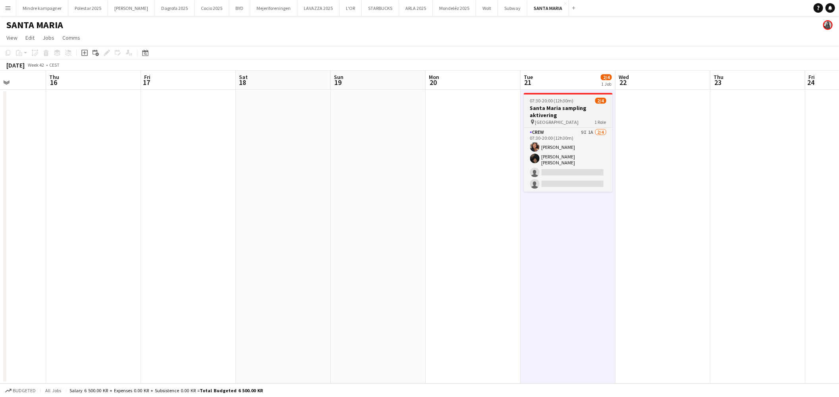
click at [581, 116] on h3 "Santa Maria sampling aktivering" at bounding box center [568, 111] width 89 height 14
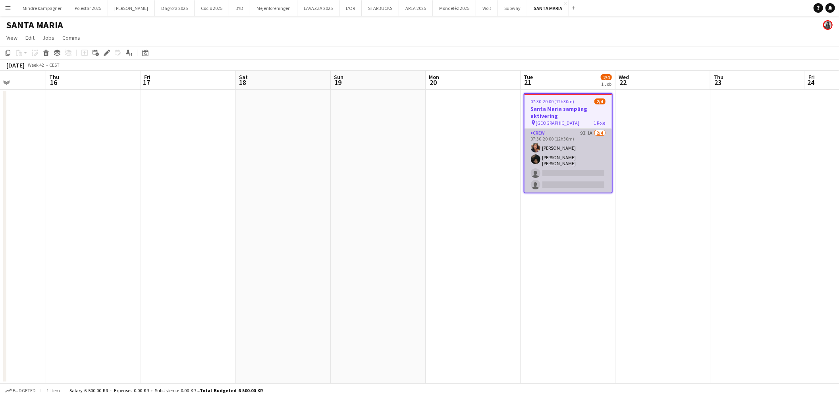
click at [573, 167] on app-card-role "Crew 9I 1A 2/4 07:30-20:00 (12h30m) Nellie Emilie Stegmann Noah Carl Stegmann s…" at bounding box center [567, 161] width 87 height 64
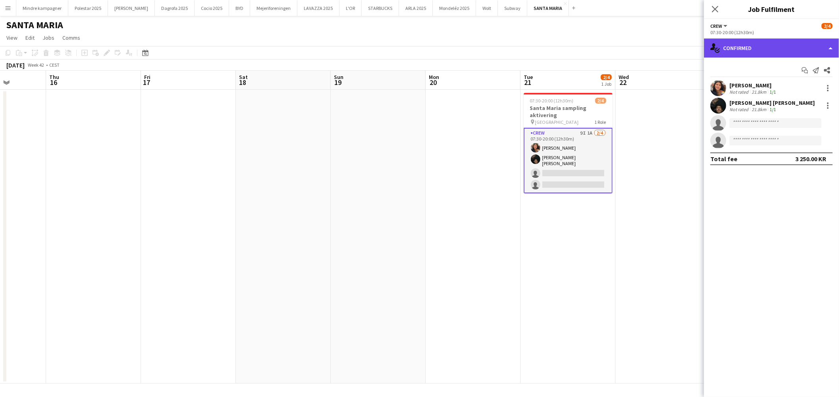
click at [759, 49] on div "single-neutral-actions-check-2 Confirmed" at bounding box center [771, 48] width 135 height 19
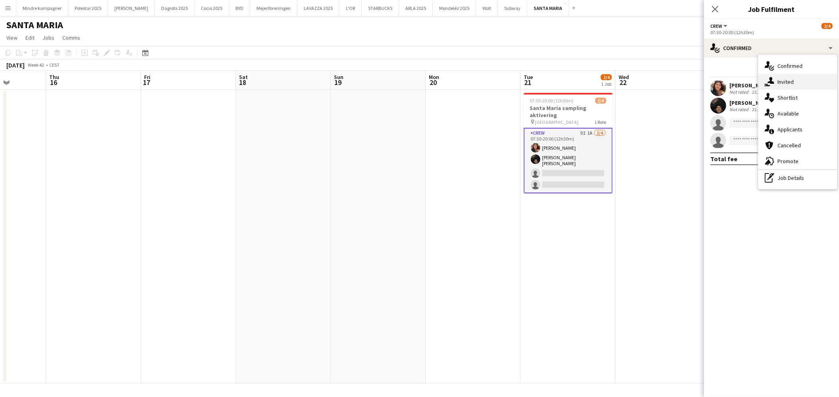
click at [793, 83] on span "Invited" at bounding box center [785, 81] width 16 height 7
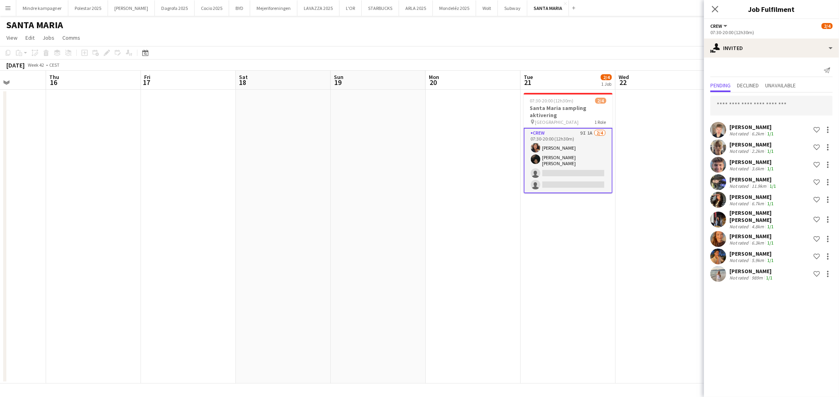
click at [638, 284] on app-date-cell at bounding box center [662, 237] width 95 height 294
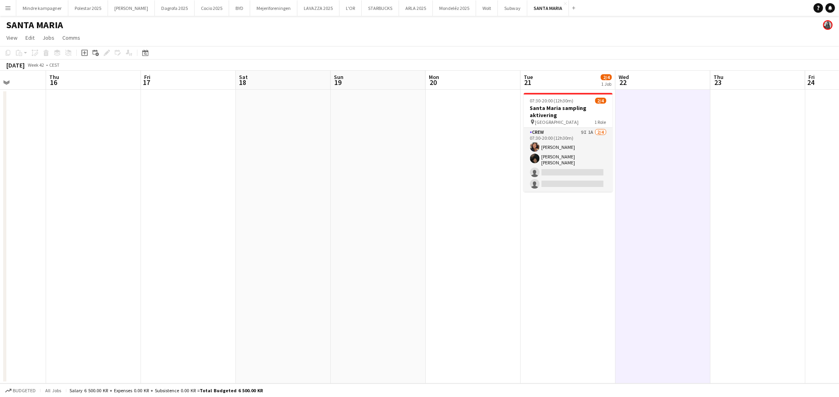
click at [6, 7] on app-icon "Menu" at bounding box center [8, 8] width 6 height 6
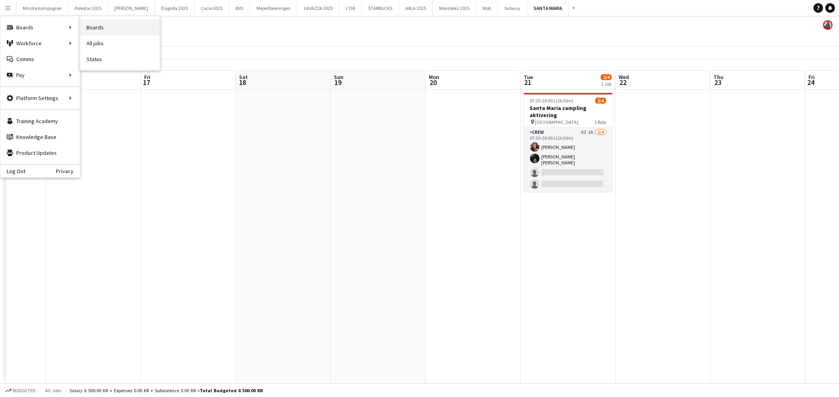
click at [98, 24] on link "Boards" at bounding box center [119, 27] width 79 height 16
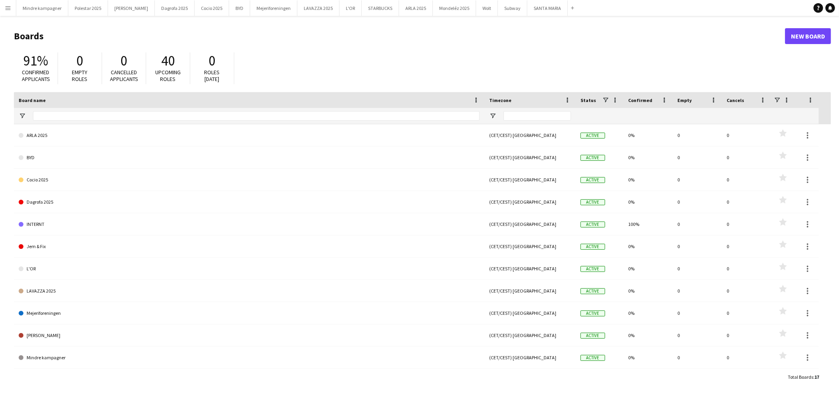
click at [10, 9] on app-icon "Menu" at bounding box center [8, 8] width 6 height 6
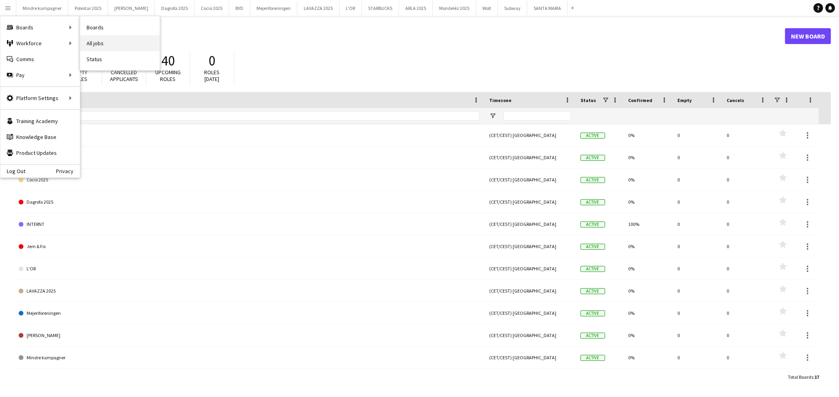
click at [96, 43] on link "All jobs" at bounding box center [119, 43] width 79 height 16
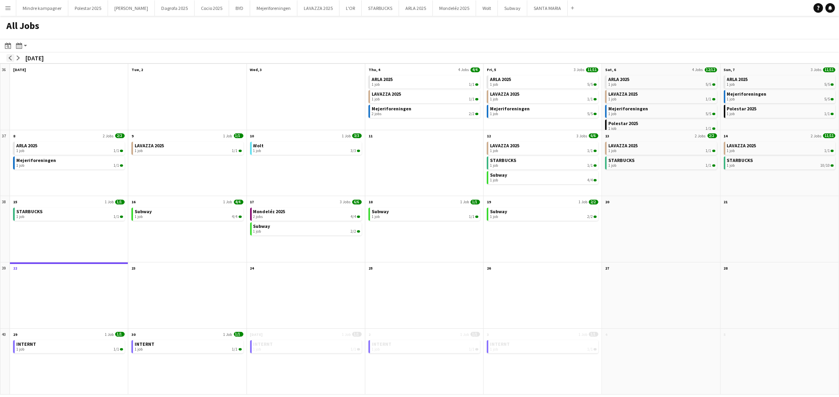
click at [10, 57] on app-icon "arrow-left" at bounding box center [10, 58] width 5 height 5
